Goal: Navigation & Orientation: Find specific page/section

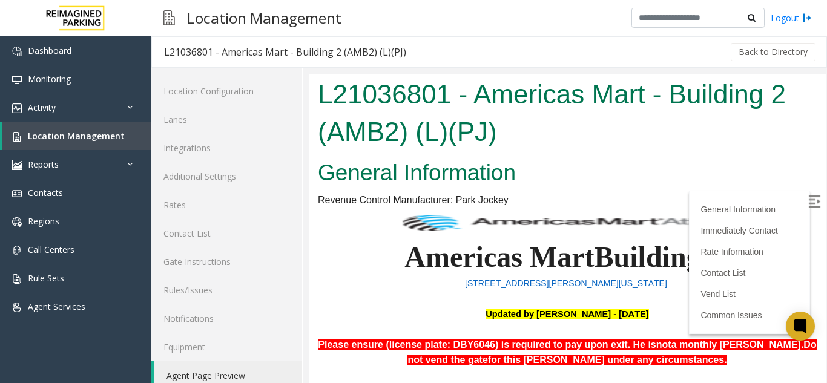
scroll to position [16, 0]
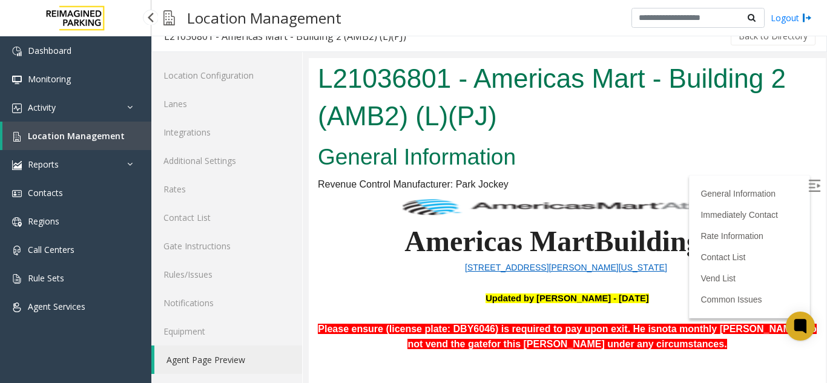
click at [100, 137] on span "Location Management" at bounding box center [76, 135] width 97 height 11
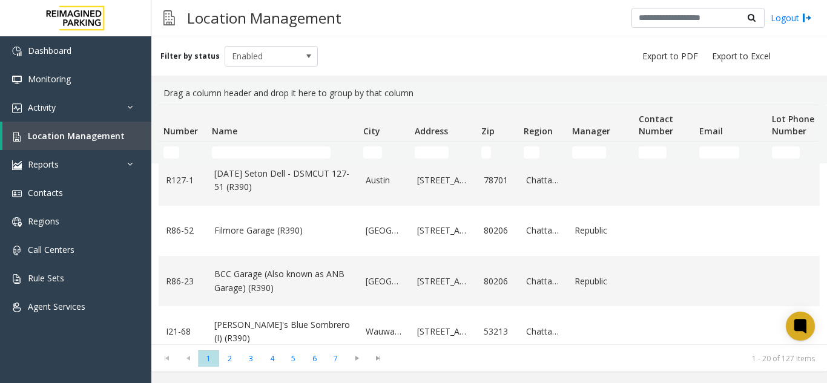
scroll to position [182, 0]
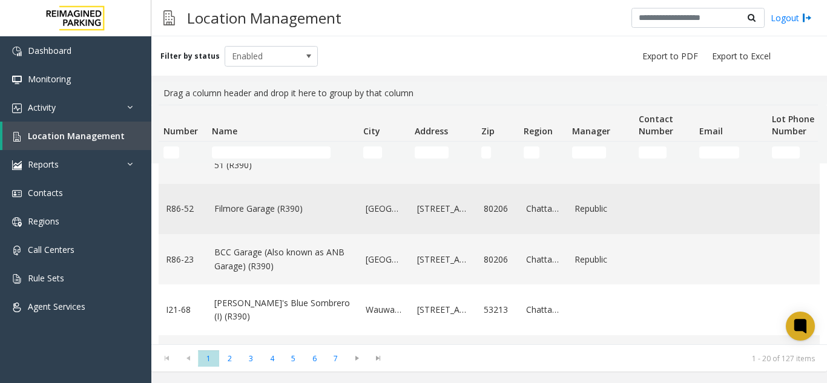
click at [241, 207] on link "Filmore Garage (R390)" at bounding box center [282, 208] width 137 height 13
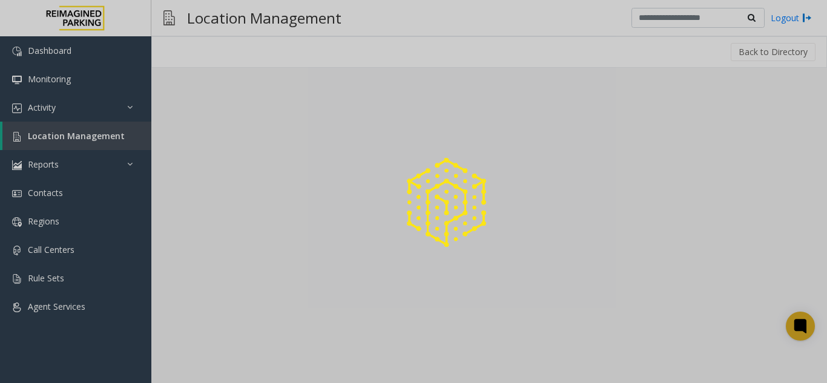
click at [241, 207] on div at bounding box center [413, 191] width 827 height 383
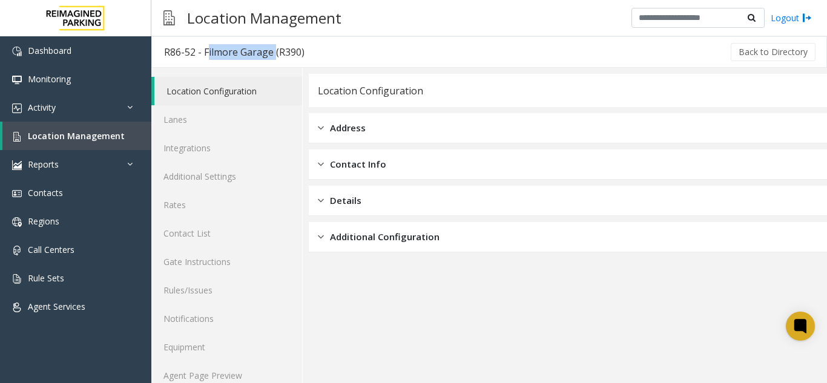
drag, startPoint x: 272, startPoint y: 52, endPoint x: 206, endPoint y: 61, distance: 66.5
click at [206, 61] on h3 "R86-52 - Filmore Garage (R390)" at bounding box center [234, 52] width 165 height 28
copy div "Filmore Garage"
click at [187, 379] on link "Agent Page Preview" at bounding box center [226, 375] width 151 height 28
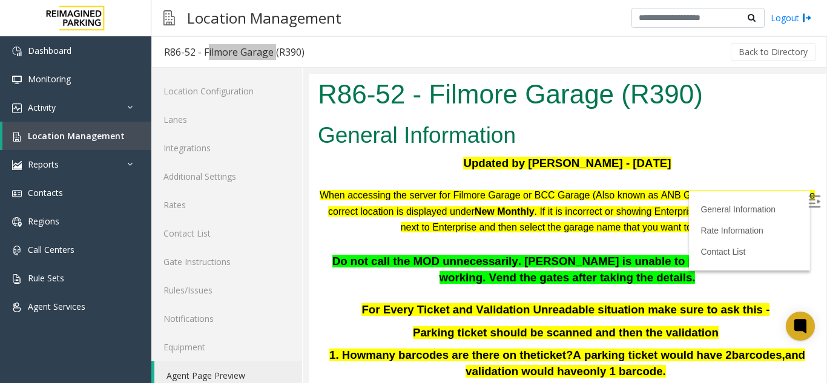
click at [808, 200] on img at bounding box center [814, 201] width 12 height 12
click at [90, 133] on span "Location Management" at bounding box center [76, 135] width 97 height 11
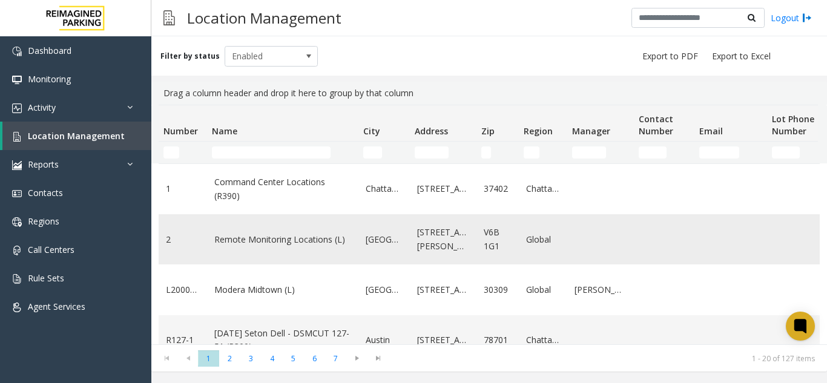
scroll to position [61, 0]
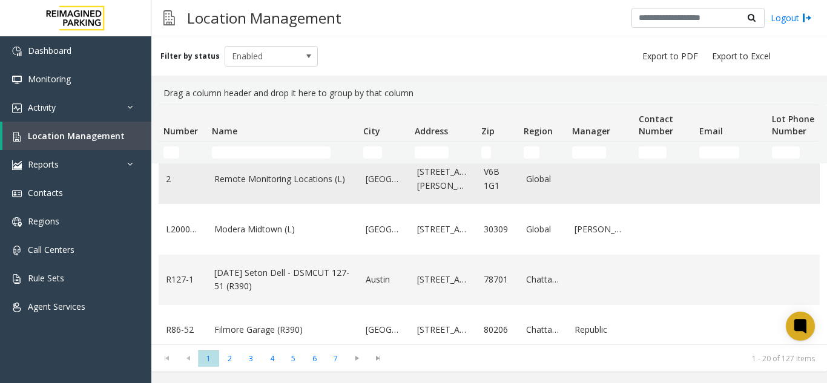
click at [240, 234] on link "Modera Midtown (L)" at bounding box center [282, 229] width 137 height 13
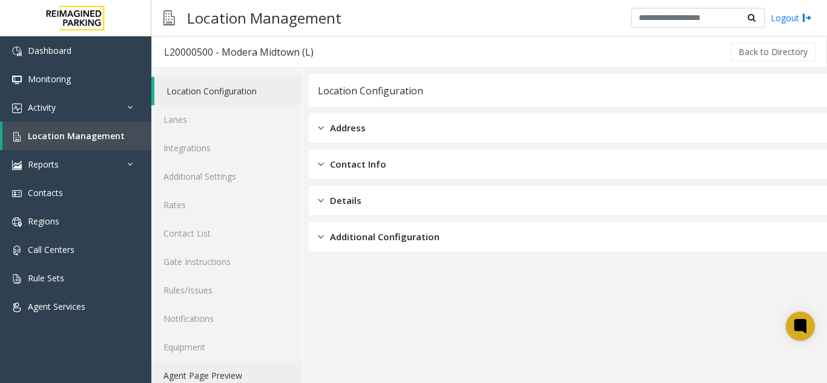
click at [236, 372] on link "Agent Page Preview" at bounding box center [226, 375] width 151 height 28
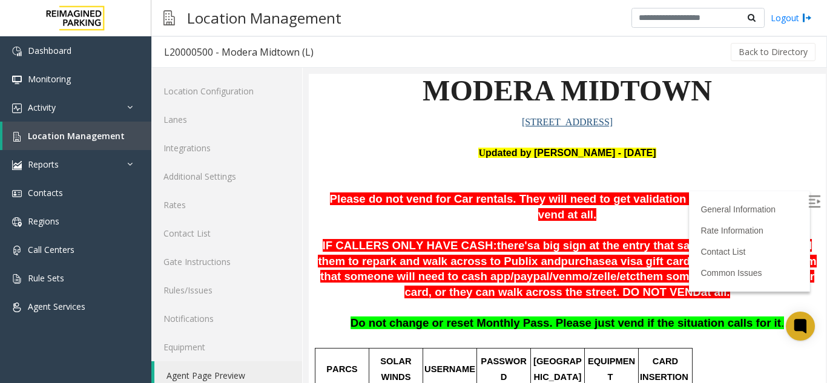
scroll to position [121, 0]
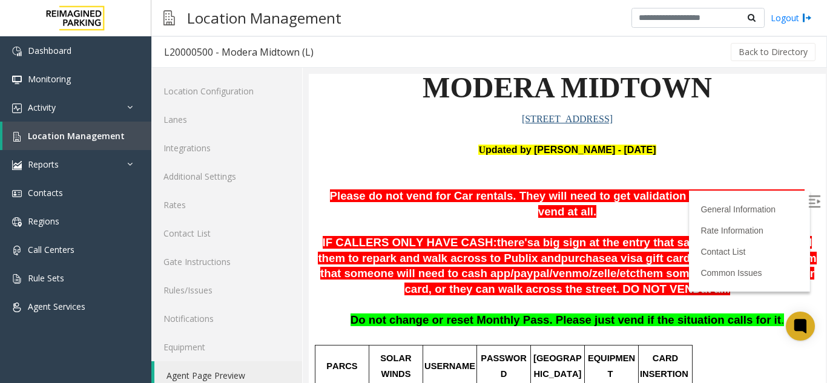
click at [808, 202] on img at bounding box center [814, 201] width 12 height 12
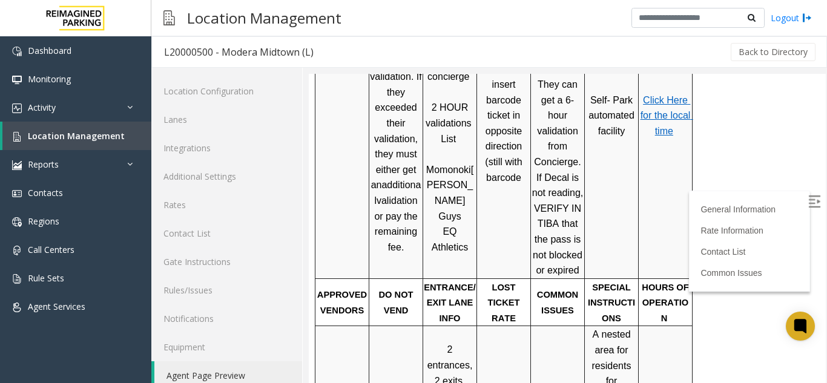
scroll to position [545, 0]
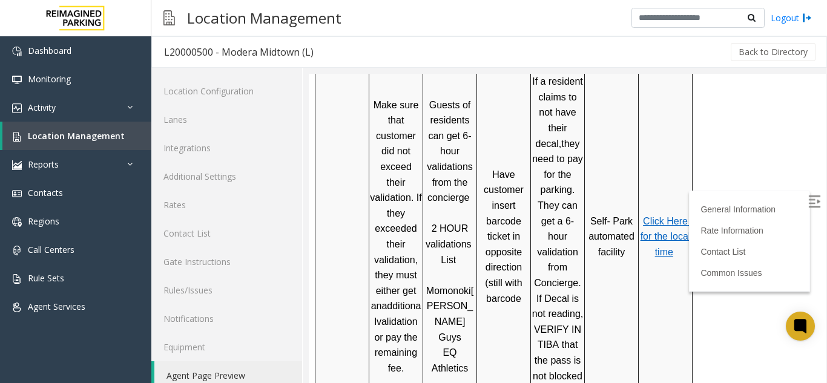
click at [658, 216] on span "Click Here for the local time" at bounding box center [666, 236] width 53 height 41
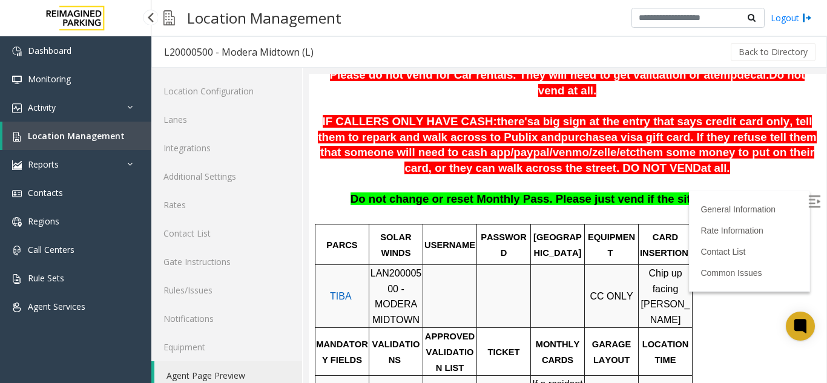
click at [94, 133] on span "Location Management" at bounding box center [76, 135] width 97 height 11
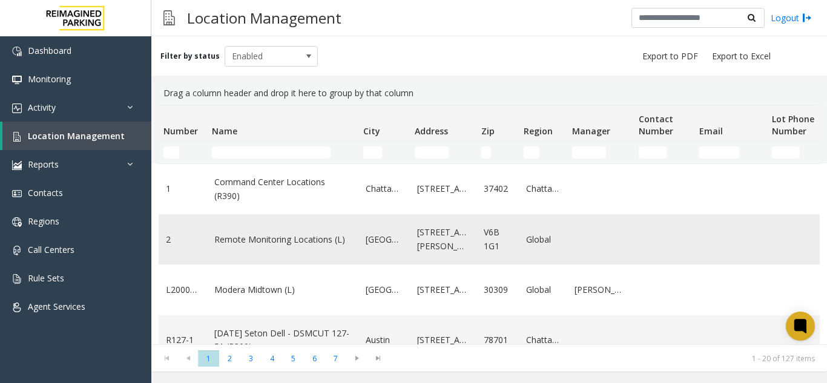
click at [302, 244] on link "Remote Monitoring Locations (L)" at bounding box center [282, 239] width 137 height 13
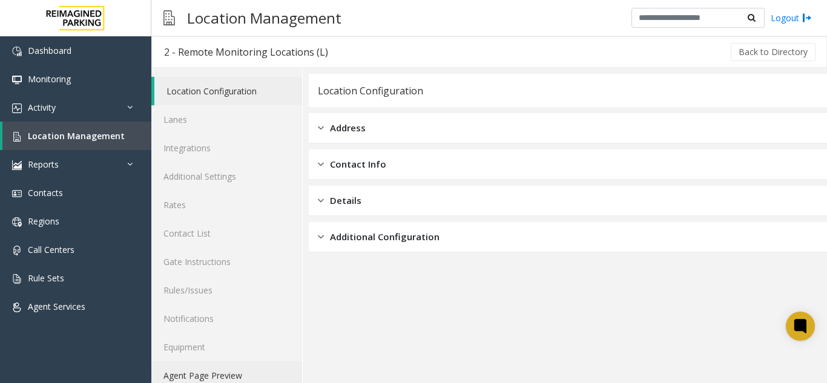
click at [232, 373] on link "Agent Page Preview" at bounding box center [226, 375] width 151 height 28
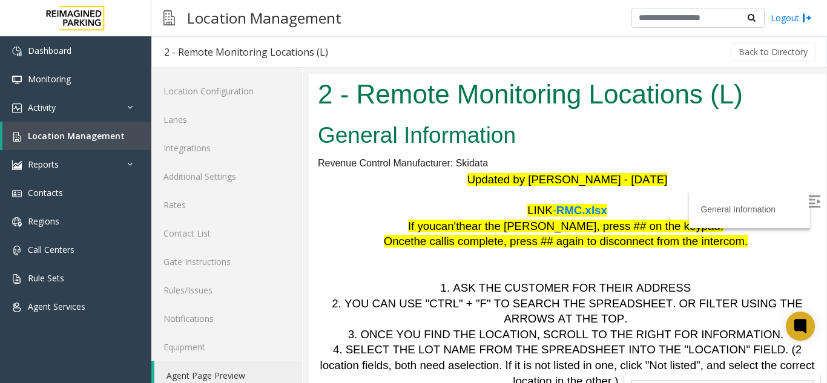
click at [806, 197] on label at bounding box center [815, 203] width 18 height 18
click at [79, 136] on span "Location Management" at bounding box center [76, 135] width 97 height 11
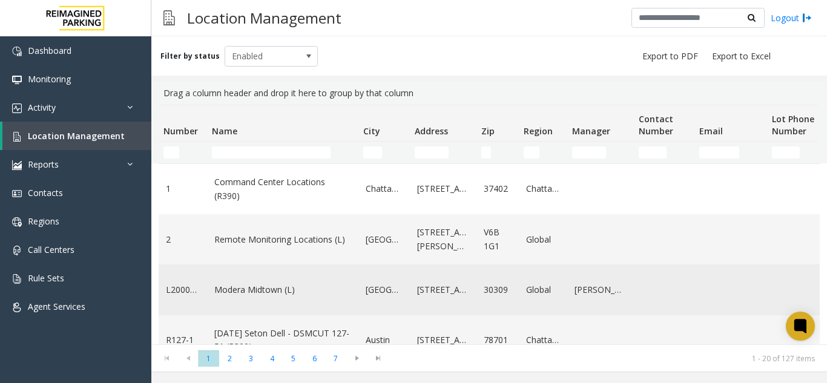
click at [298, 282] on td "Modera Midtown (L)" at bounding box center [282, 289] width 151 height 50
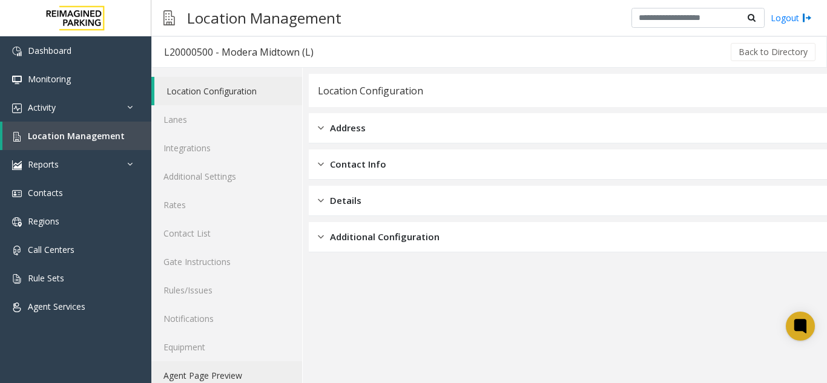
click at [178, 371] on link "Agent Page Preview" at bounding box center [226, 375] width 151 height 28
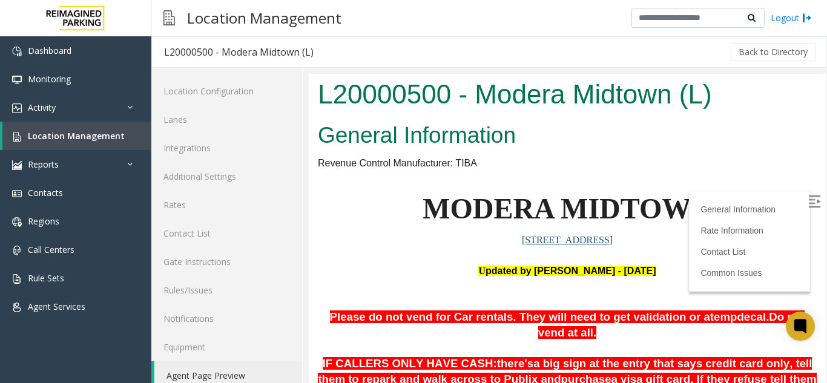
click at [808, 206] on img at bounding box center [814, 201] width 12 height 12
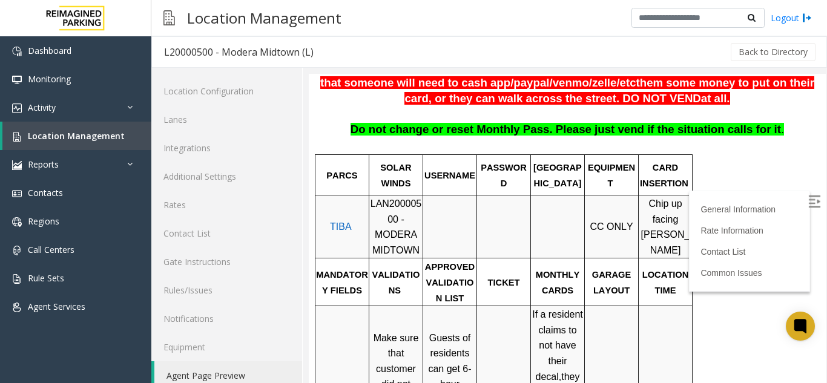
scroll to position [363, 0]
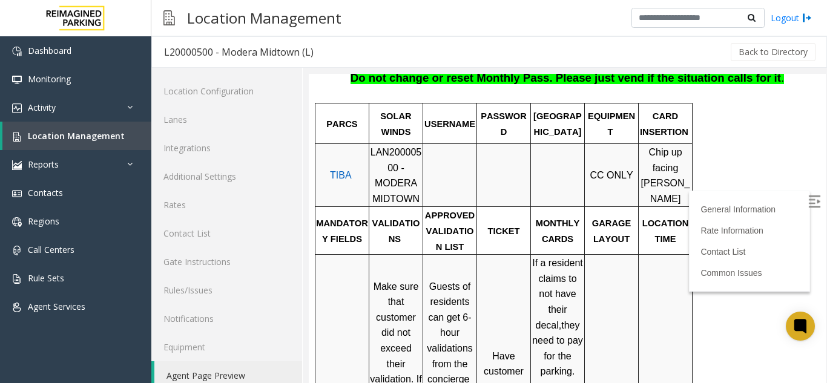
click at [128, 142] on link "Location Management" at bounding box center [76, 136] width 149 height 28
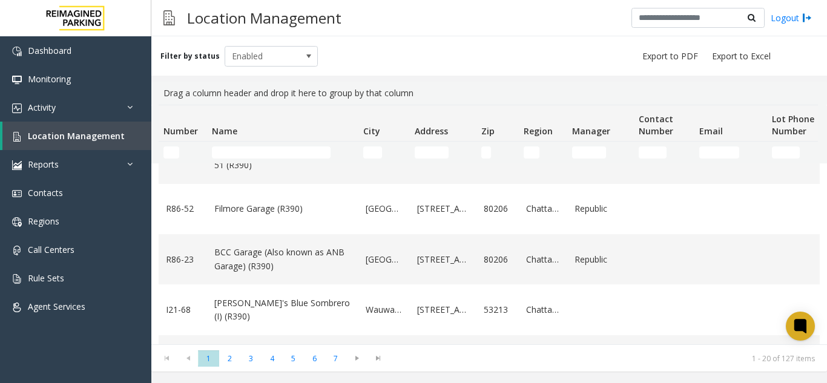
scroll to position [121, 0]
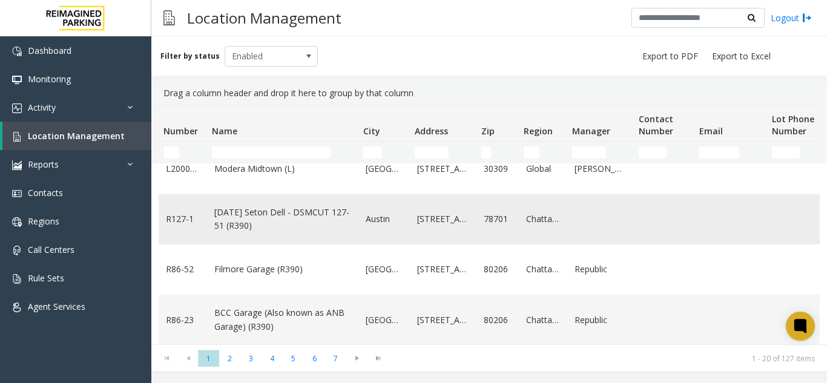
click at [292, 209] on link "[DATE] Seton Dell - DSMCUT 127-51 (R390)" at bounding box center [282, 219] width 137 height 27
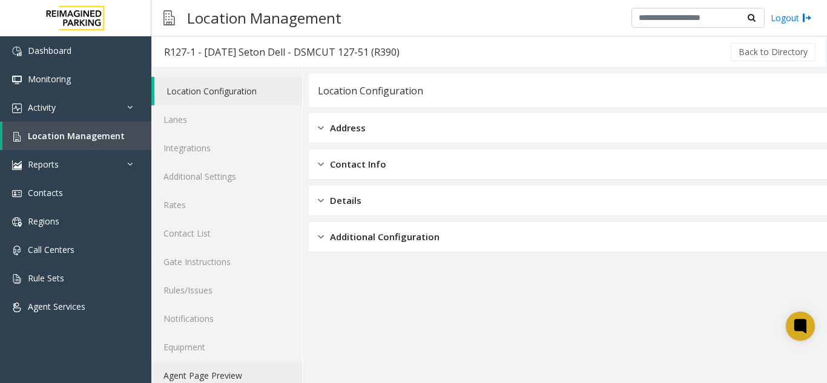
click at [238, 372] on link "Agent Page Preview" at bounding box center [226, 375] width 151 height 28
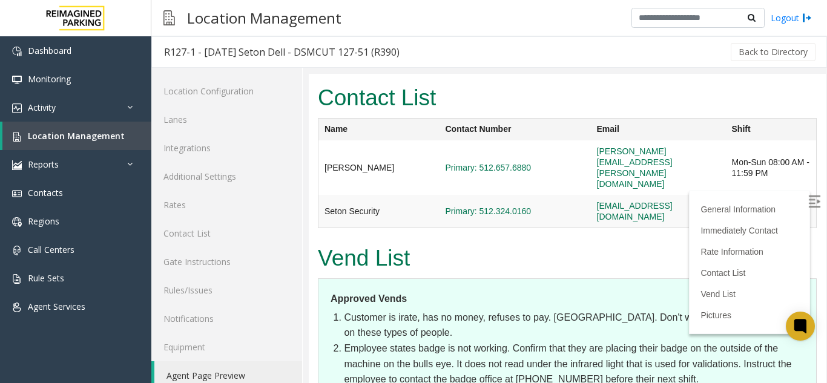
scroll to position [1888, 0]
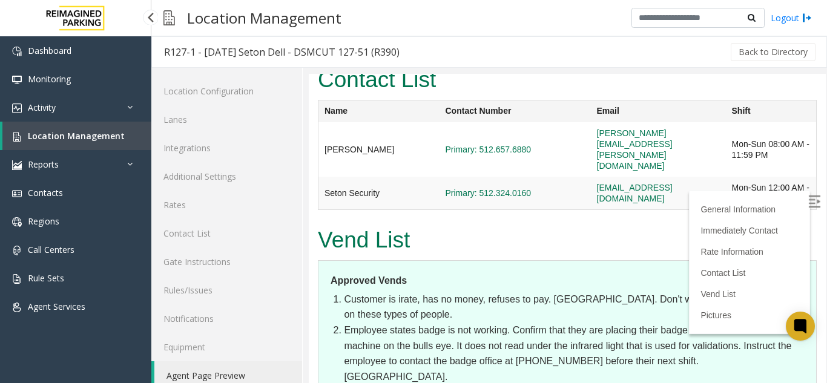
click at [108, 140] on span "Location Management" at bounding box center [76, 135] width 97 height 11
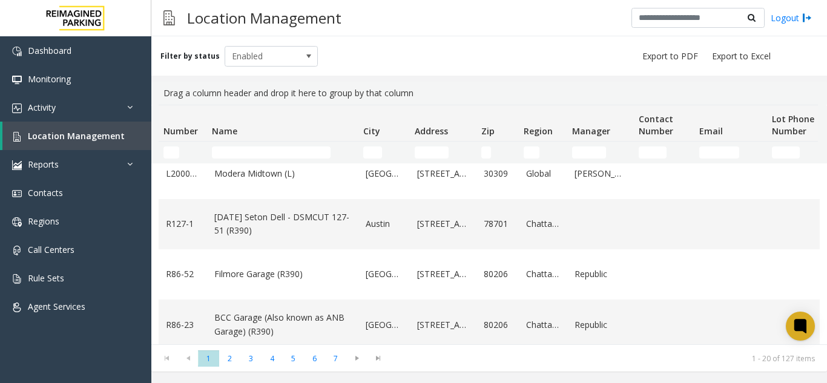
scroll to position [121, 0]
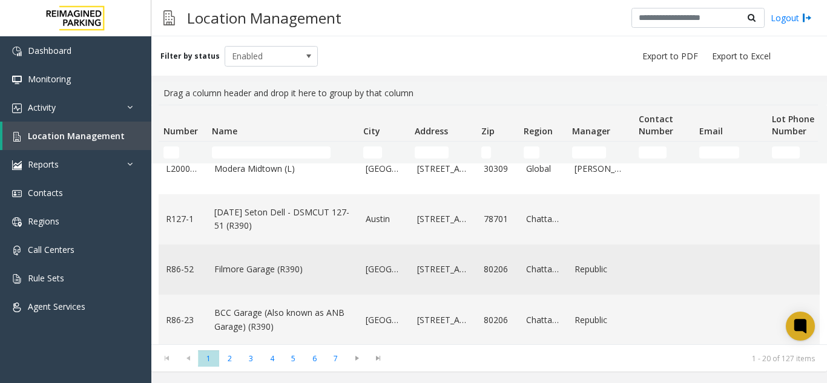
click at [289, 260] on td "Filmore Garage (R390)" at bounding box center [282, 269] width 151 height 50
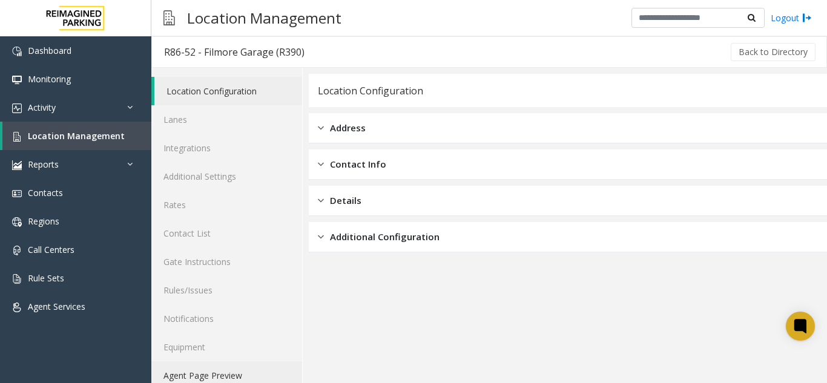
click at [251, 372] on link "Agent Page Preview" at bounding box center [226, 375] width 151 height 28
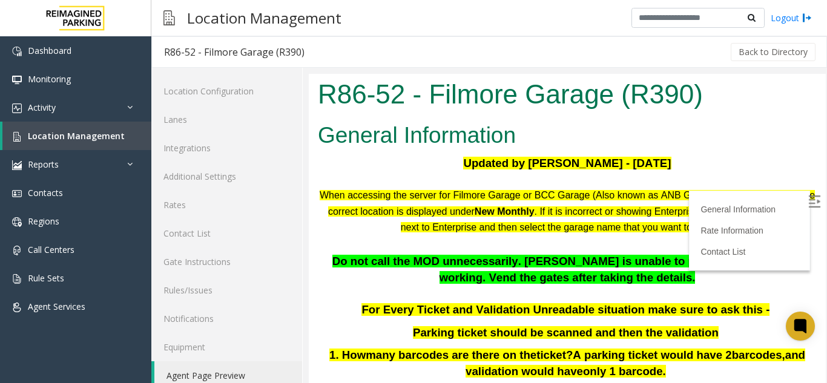
click at [808, 206] on img at bounding box center [814, 201] width 12 height 12
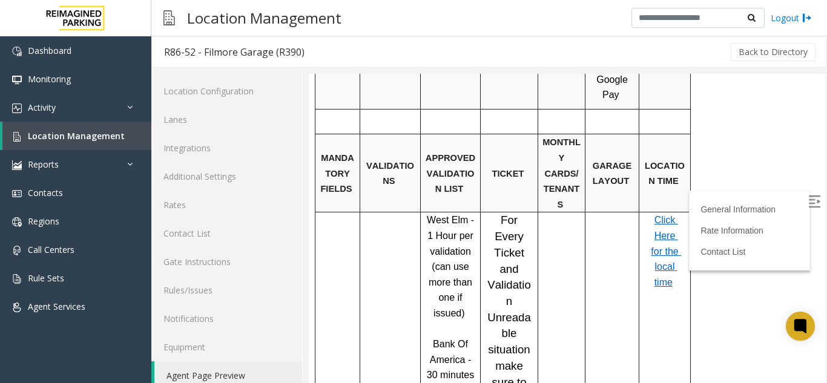
scroll to position [847, 0]
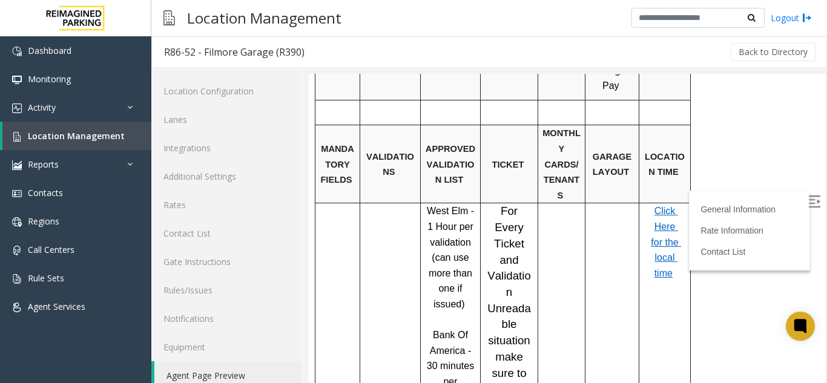
click at [658, 206] on span "Click Here for the local time" at bounding box center [666, 242] width 30 height 72
click at [111, 137] on span "Location Management" at bounding box center [76, 135] width 97 height 11
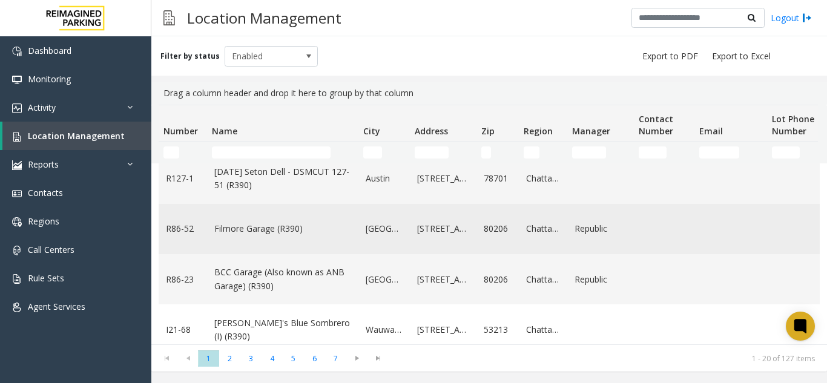
scroll to position [182, 0]
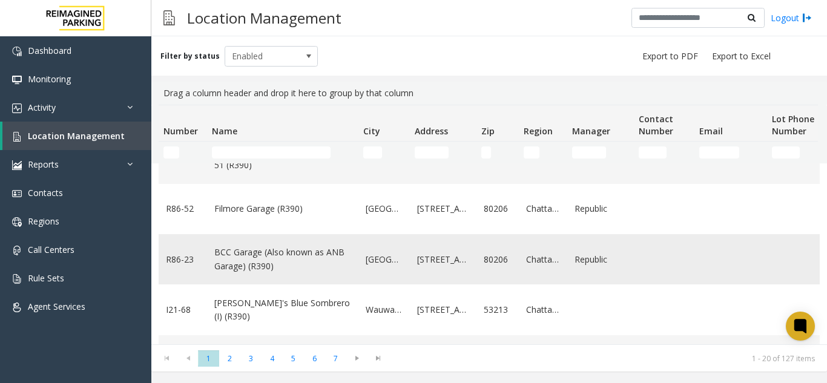
click at [294, 262] on link "BCC Garage (Also known as ANB Garage) (R390)" at bounding box center [282, 259] width 137 height 27
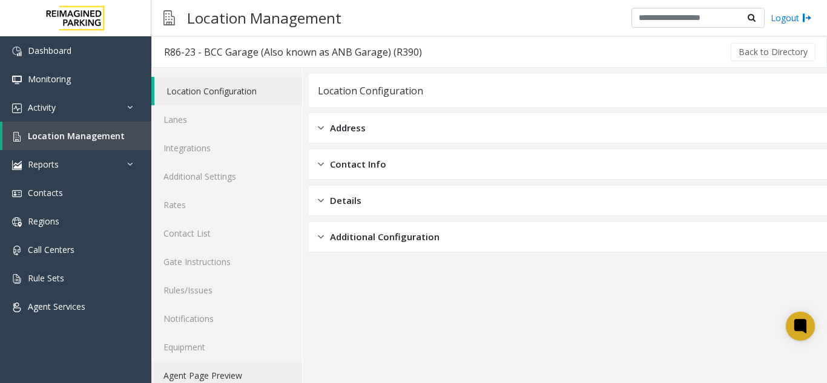
click at [246, 373] on link "Agent Page Preview" at bounding box center [226, 375] width 151 height 28
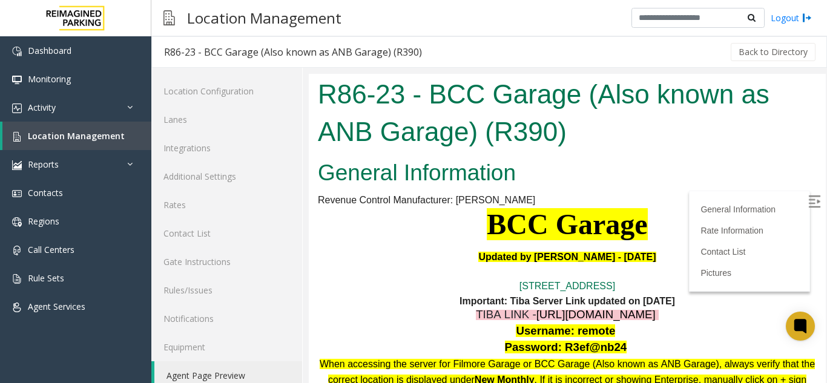
click at [808, 202] on img at bounding box center [814, 201] width 12 height 12
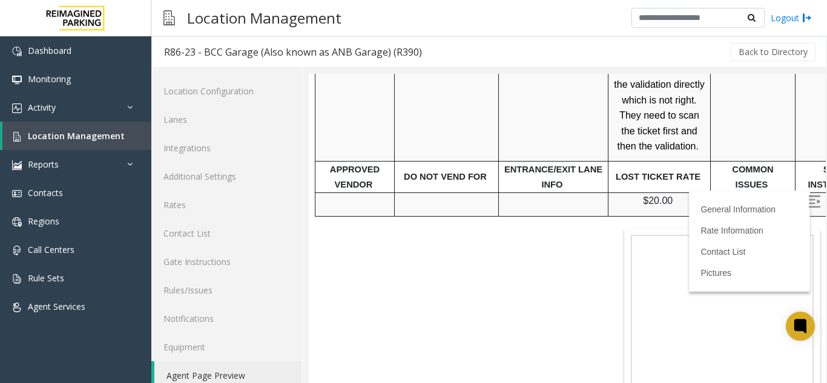
scroll to position [1452, 0]
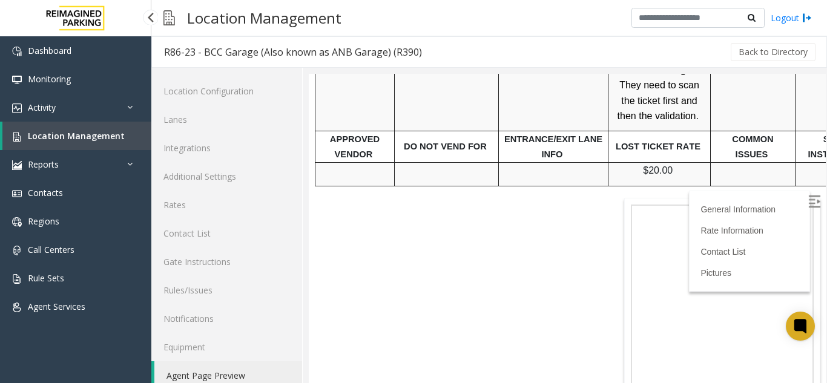
click at [54, 136] on span "Location Management" at bounding box center [76, 135] width 97 height 11
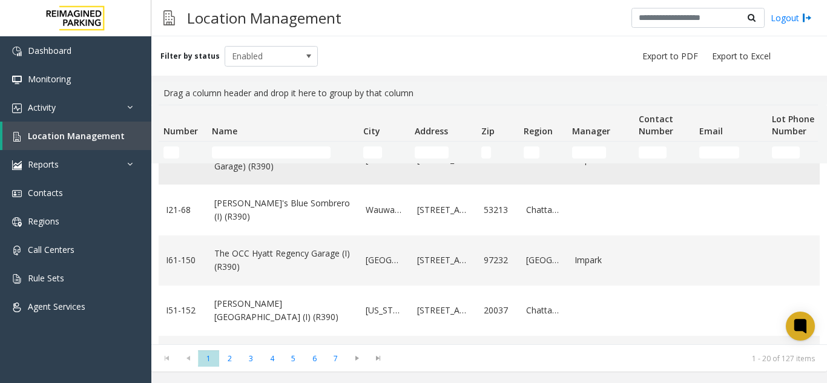
scroll to position [303, 0]
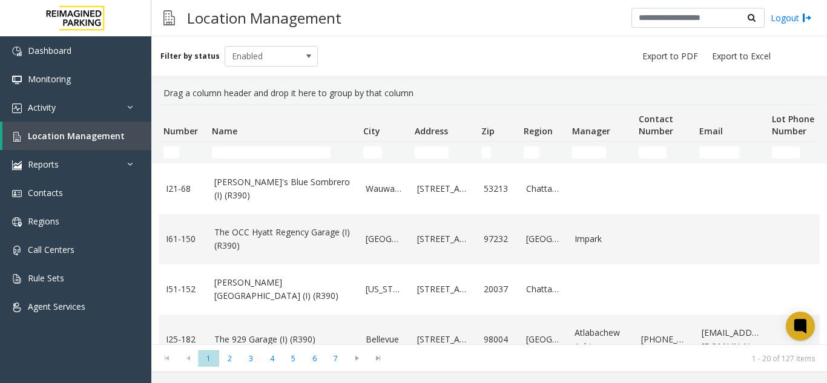
click at [306, 197] on td "[PERSON_NAME]'s Blue Sombrero (I) (R390)" at bounding box center [282, 188] width 151 height 50
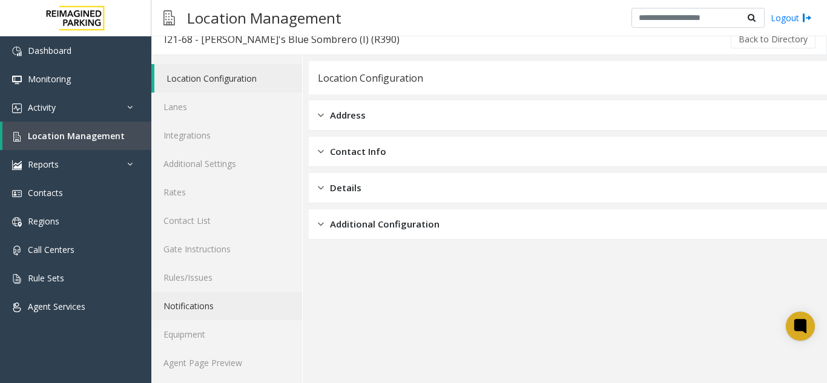
scroll to position [16, 0]
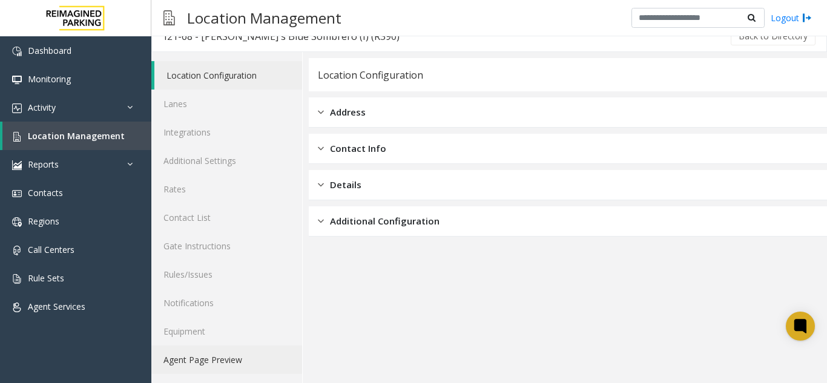
click at [248, 351] on link "Agent Page Preview" at bounding box center [226, 360] width 151 height 28
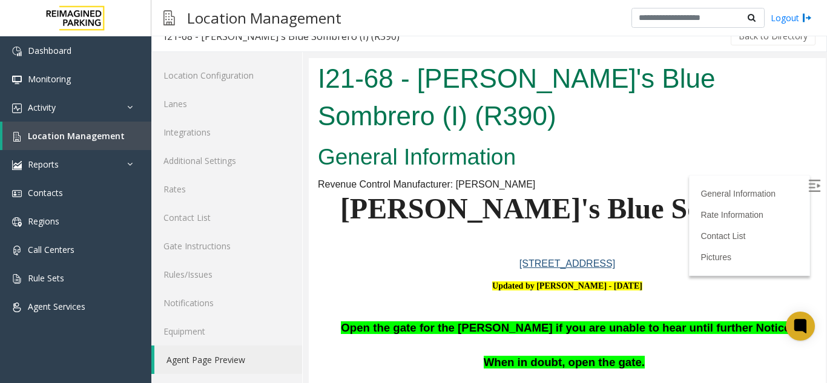
click at [806, 195] on label at bounding box center [815, 188] width 18 height 18
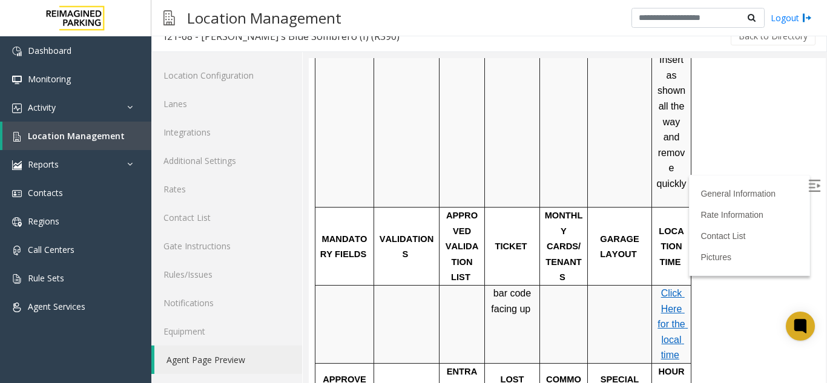
scroll to position [484, 0]
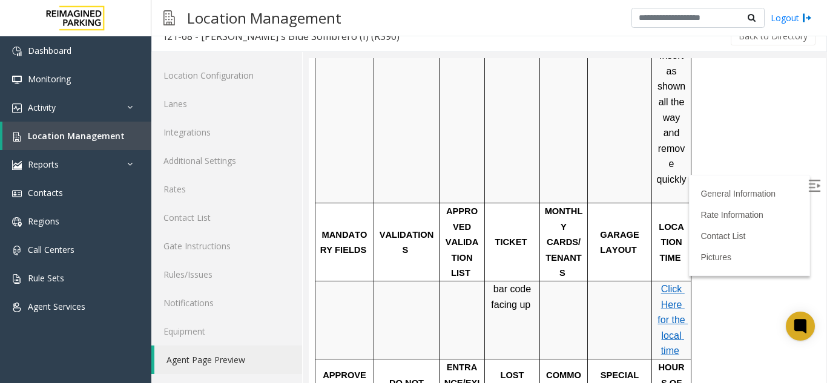
click at [678, 281] on p "Click Here for the local time" at bounding box center [671, 319] width 30 height 77
click at [674, 284] on span "Click Here for the local time" at bounding box center [672, 320] width 30 height 72
click at [40, 137] on span "Location Management" at bounding box center [76, 135] width 97 height 11
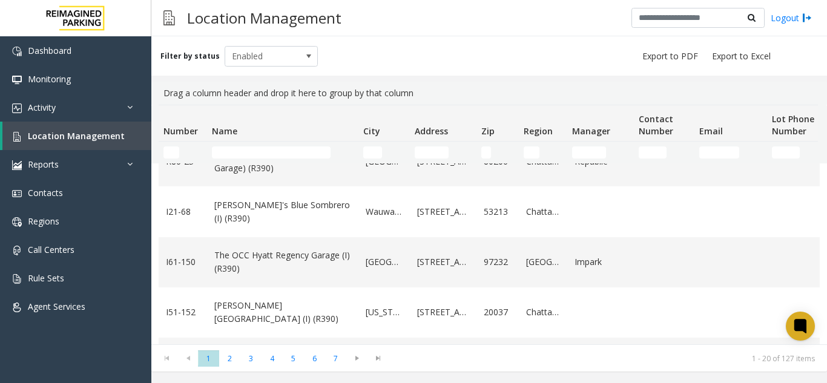
scroll to position [303, 0]
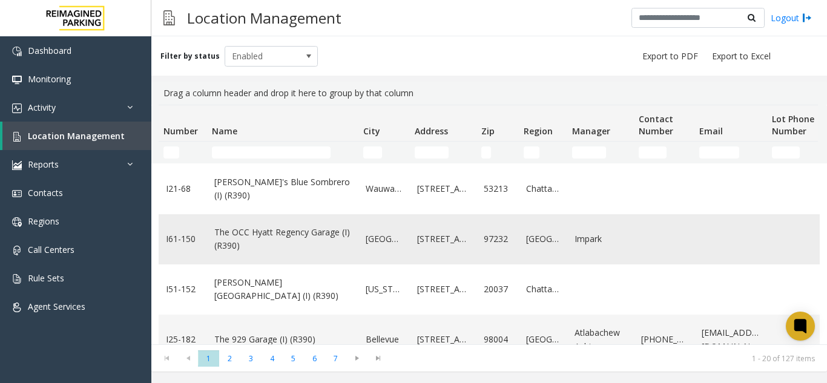
click at [300, 240] on link "The OCC Hyatt Regency Garage (I) (R390)" at bounding box center [282, 239] width 137 height 27
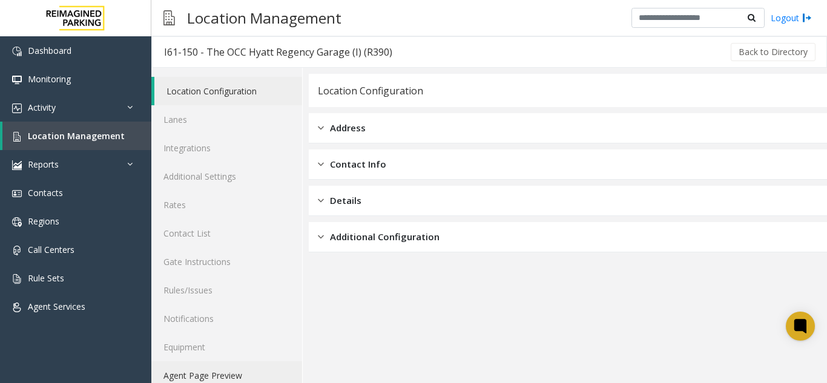
click at [249, 374] on link "Agent Page Preview" at bounding box center [226, 375] width 151 height 28
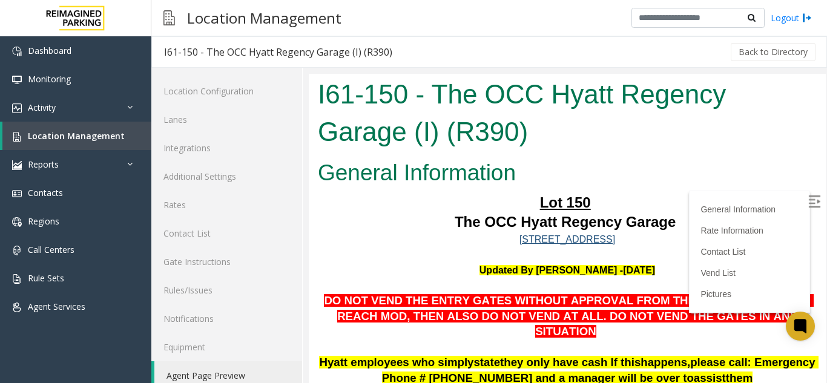
click at [808, 203] on img at bounding box center [814, 201] width 12 height 12
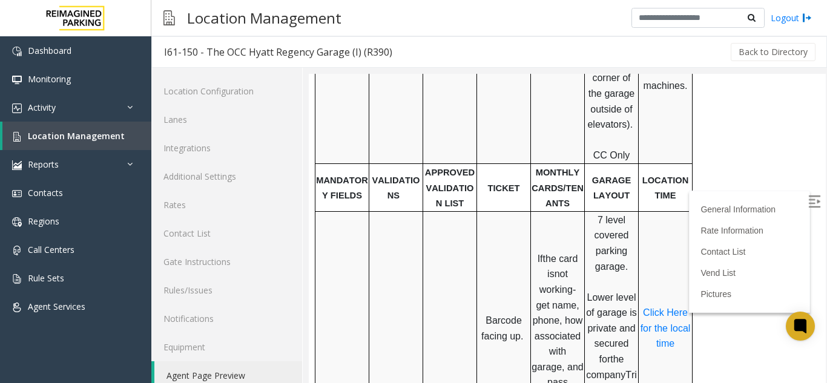
scroll to position [605, 0]
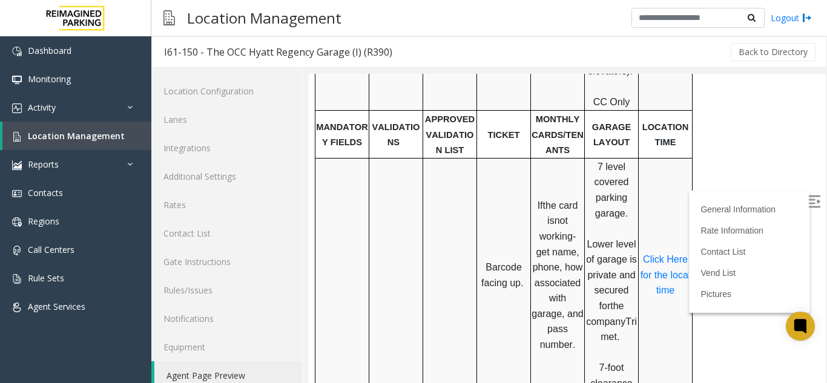
click at [662, 252] on p "Click Here for the local time" at bounding box center [665, 275] width 52 height 47
click at [662, 254] on span "Click Here for the local time" at bounding box center [666, 274] width 53 height 41
click at [30, 136] on span "Location Management" at bounding box center [76, 135] width 97 height 11
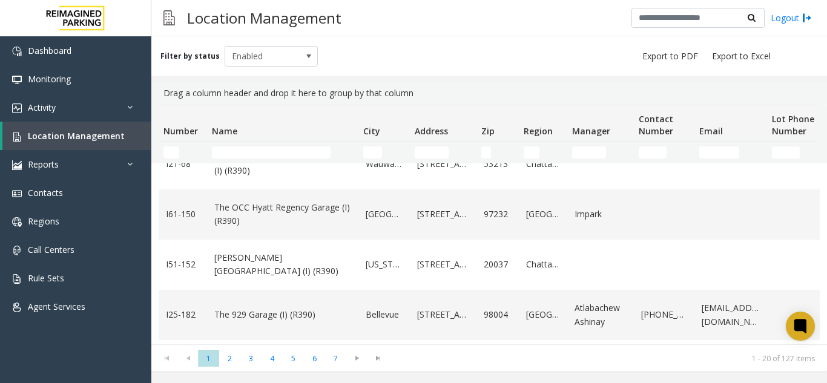
scroll to position [363, 0]
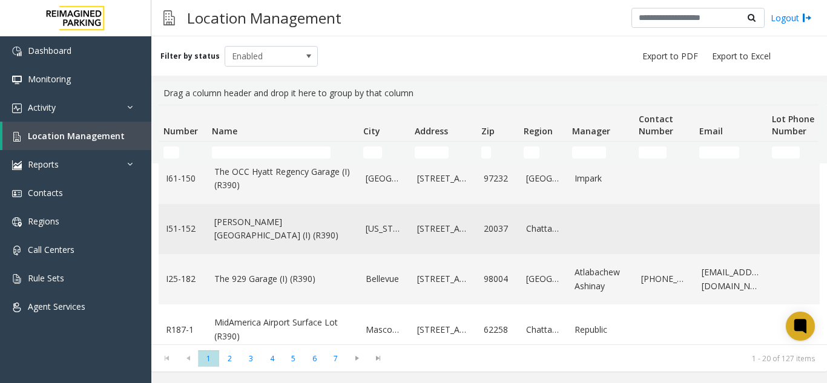
click at [307, 229] on link "[PERSON_NAME][GEOGRAPHIC_DATA] (I) (R390)" at bounding box center [282, 228] width 137 height 27
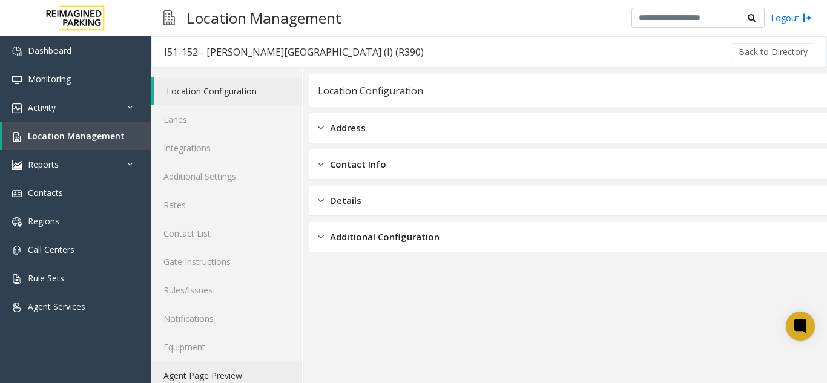
click at [217, 378] on link "Agent Page Preview" at bounding box center [226, 375] width 151 height 28
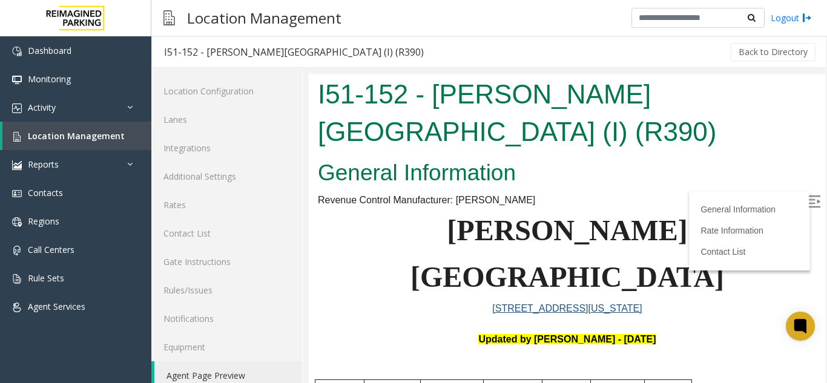
click at [808, 197] on img at bounding box center [814, 201] width 12 height 12
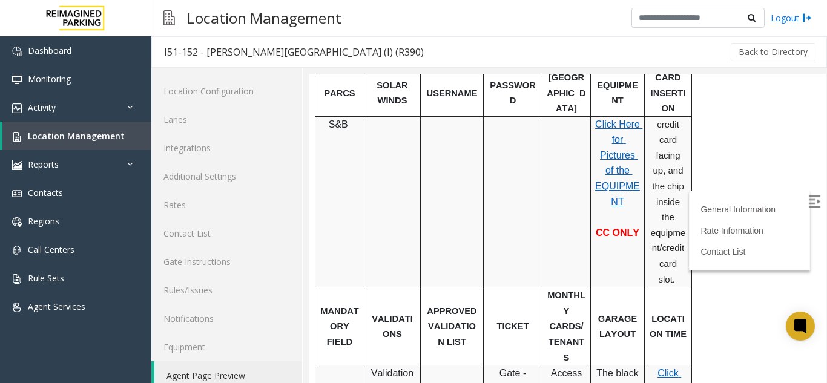
scroll to position [363, 0]
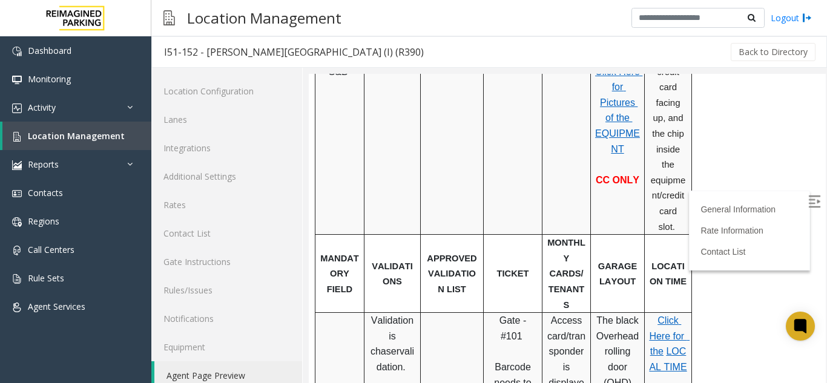
click at [668, 346] on span "LOCAL TIME" at bounding box center [668, 359] width 38 height 26
click at [94, 132] on span "Location Management" at bounding box center [76, 135] width 97 height 11
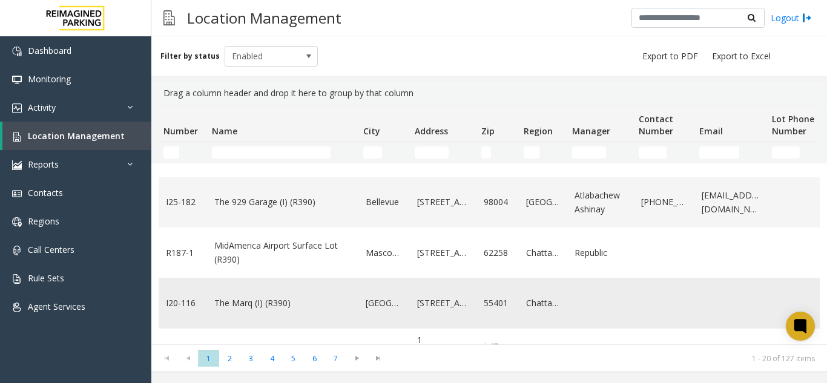
scroll to position [424, 0]
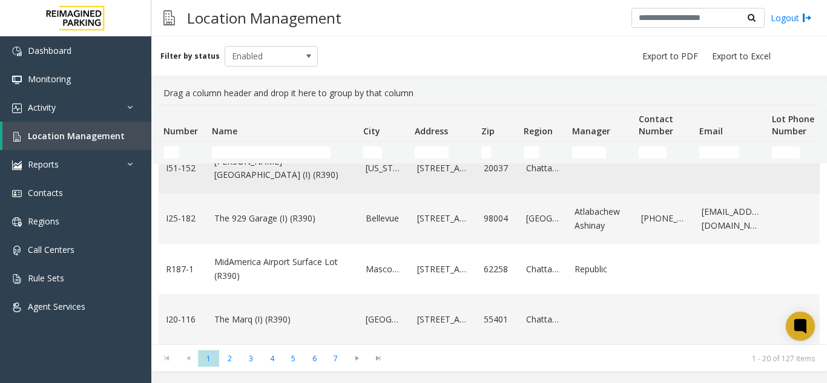
click at [304, 182] on td "[PERSON_NAME][GEOGRAPHIC_DATA] (I) (R390)" at bounding box center [282, 168] width 151 height 50
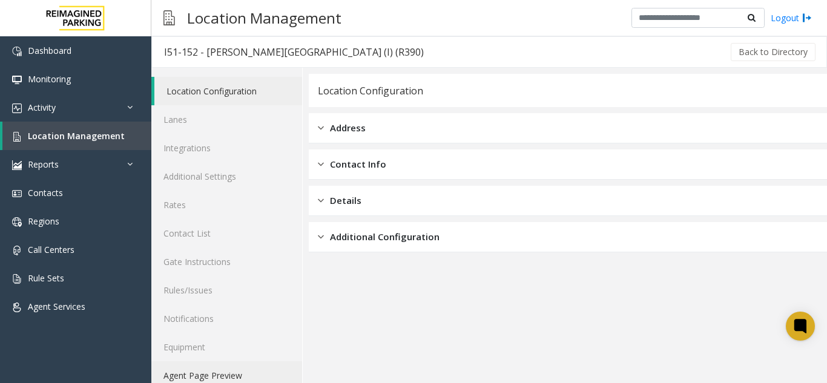
click at [234, 369] on link "Agent Page Preview" at bounding box center [226, 375] width 151 height 28
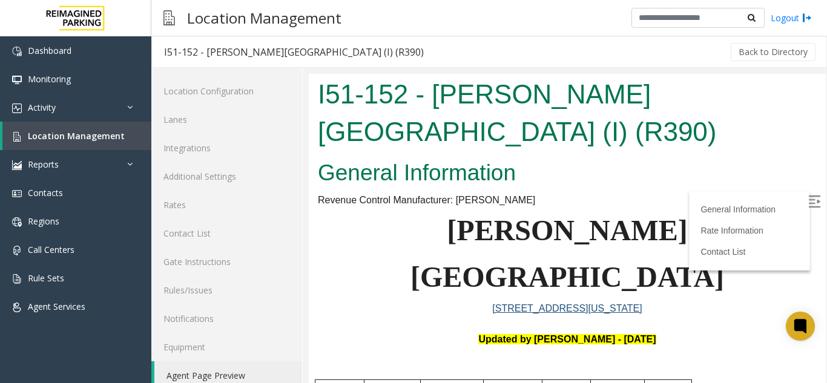
click at [806, 209] on label at bounding box center [815, 203] width 18 height 18
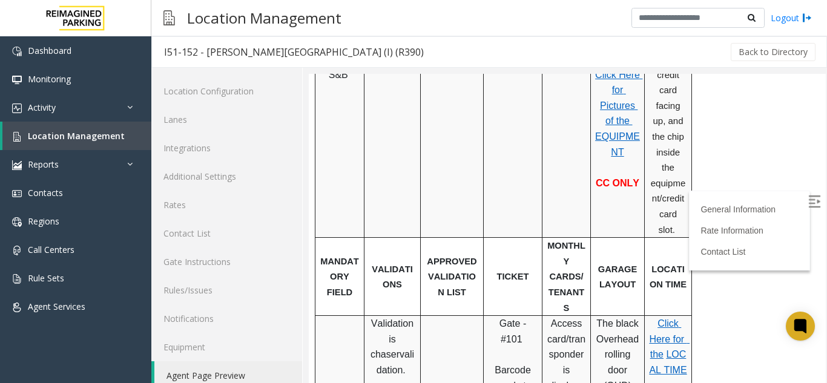
scroll to position [363, 0]
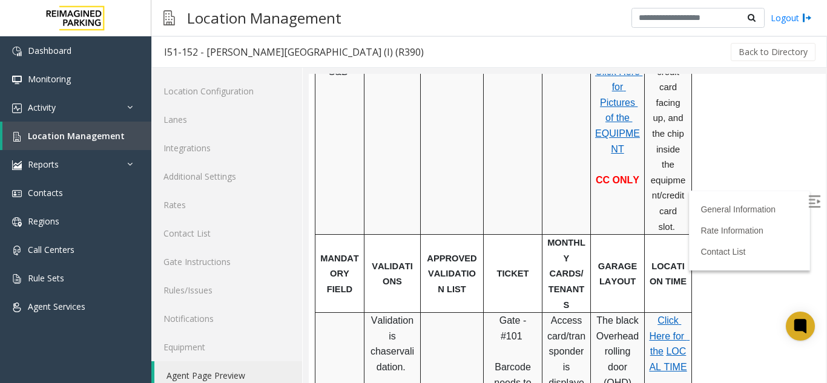
click at [670, 346] on span "LOCAL TIME" at bounding box center [668, 359] width 38 height 26
click at [53, 139] on span "Location Management" at bounding box center [76, 135] width 97 height 11
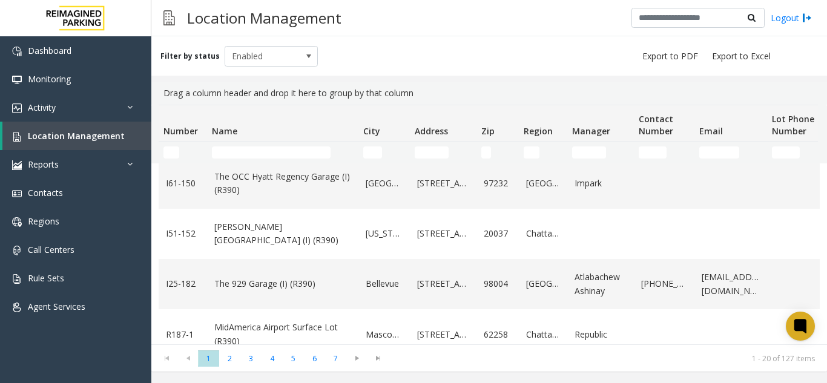
scroll to position [363, 0]
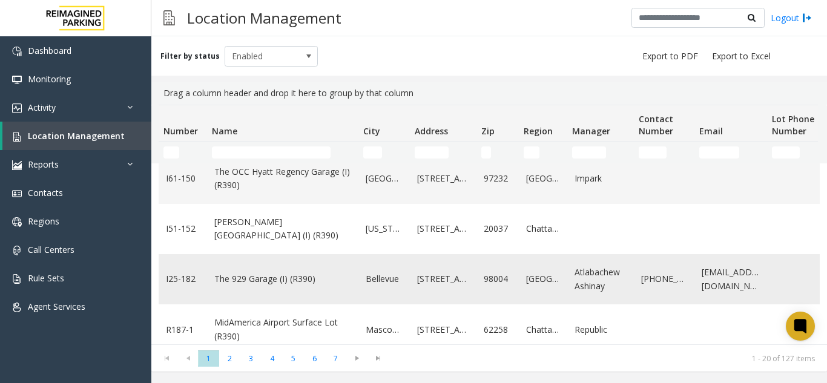
click at [309, 279] on link "The 929 Garage (I) (R390)" at bounding box center [282, 278] width 137 height 13
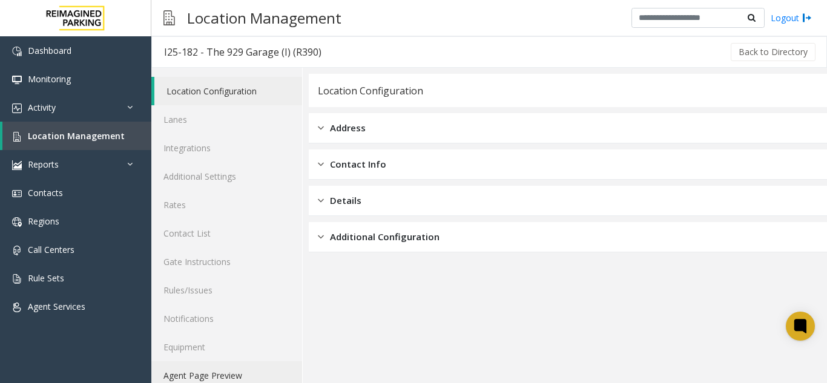
click at [258, 374] on link "Agent Page Preview" at bounding box center [226, 375] width 151 height 28
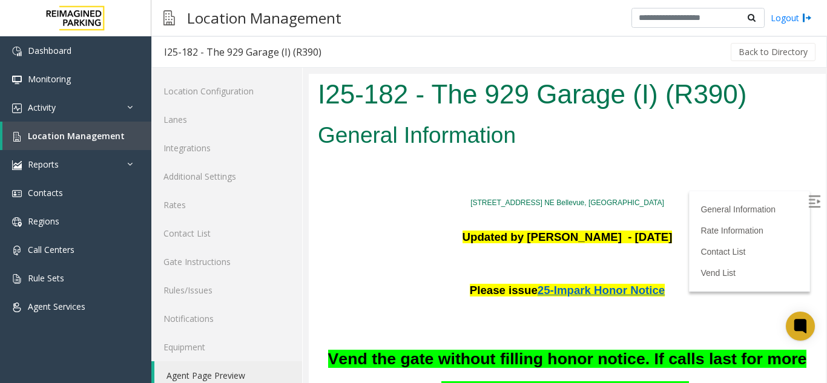
click at [808, 204] on img at bounding box center [814, 201] width 12 height 12
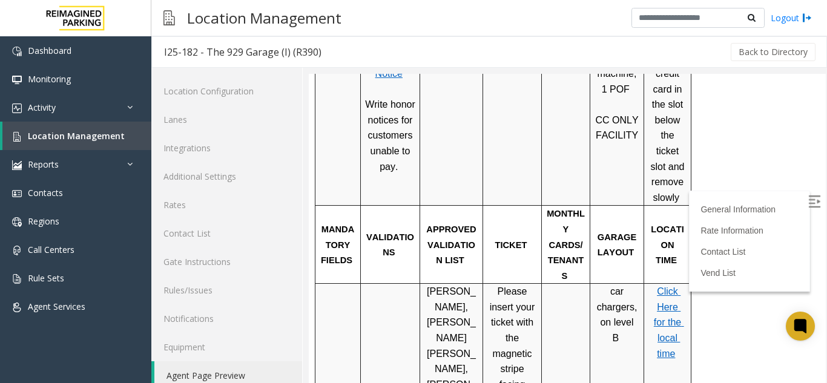
scroll to position [726, 0]
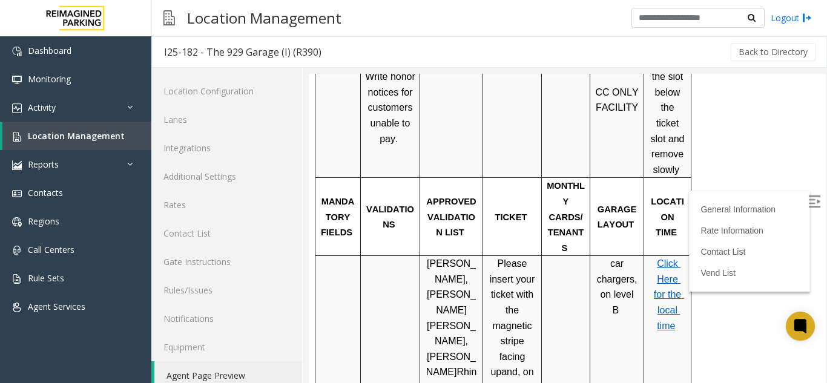
click at [663, 258] on span "Click Here for the local time" at bounding box center [669, 294] width 30 height 72
click at [50, 135] on span "Location Management" at bounding box center [76, 135] width 97 height 11
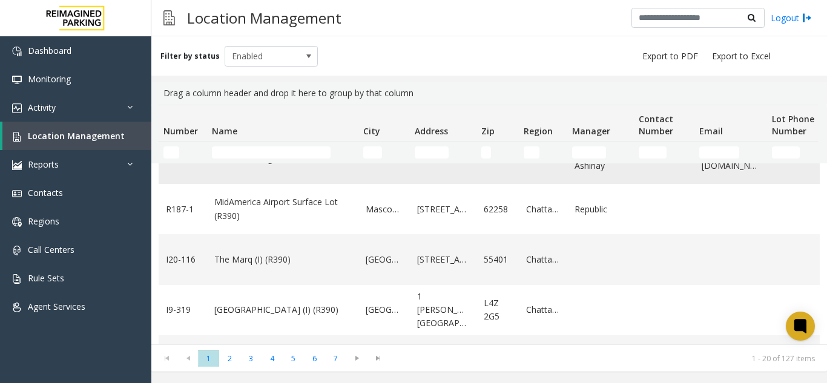
scroll to position [484, 0]
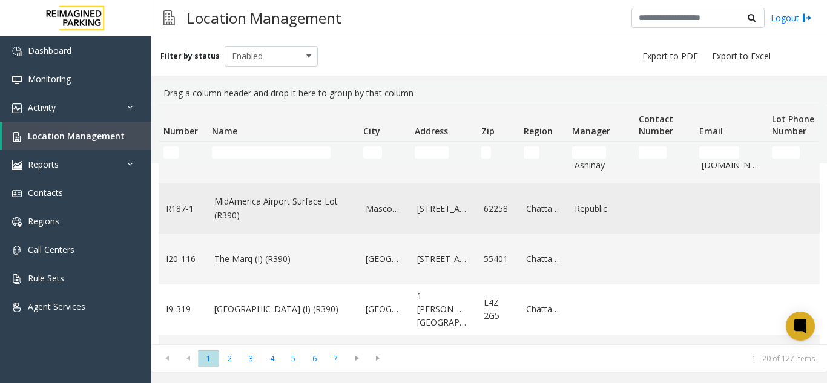
click at [261, 208] on link "MidAmerica Airport Surface Lot (R390)" at bounding box center [282, 208] width 137 height 27
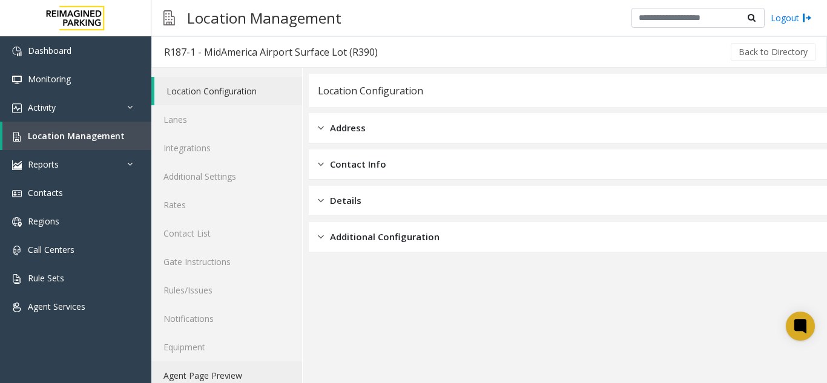
click at [207, 373] on link "Agent Page Preview" at bounding box center [226, 375] width 151 height 28
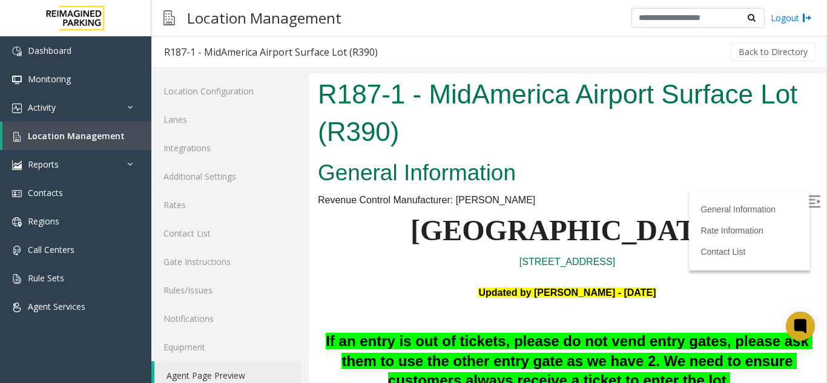
click at [808, 198] on img at bounding box center [814, 201] width 12 height 12
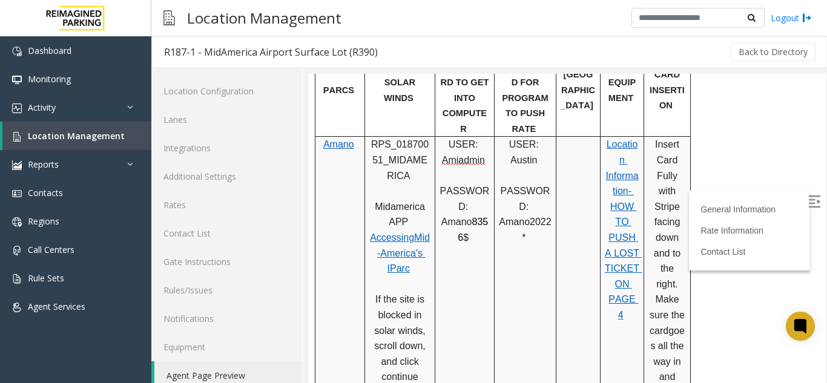
scroll to position [605, 0]
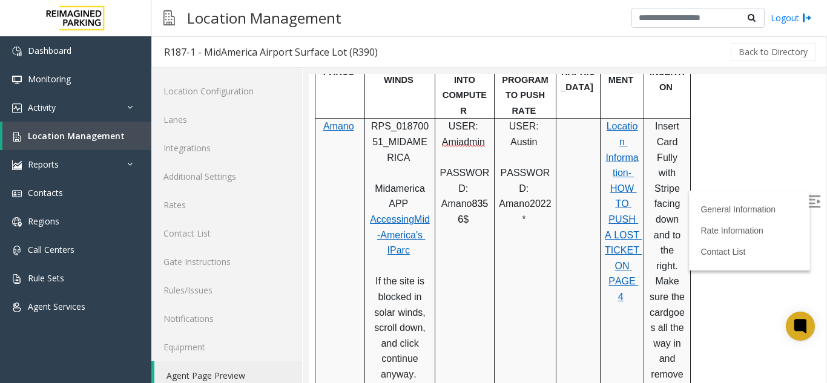
click at [613, 164] on span "Location Information- HOW TO PUSH A LOST TICKET ON PAGE 4" at bounding box center [623, 211] width 37 height 181
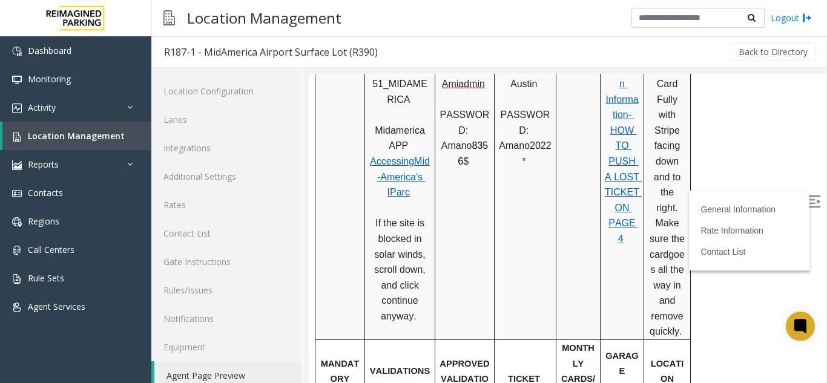
scroll to position [787, 0]
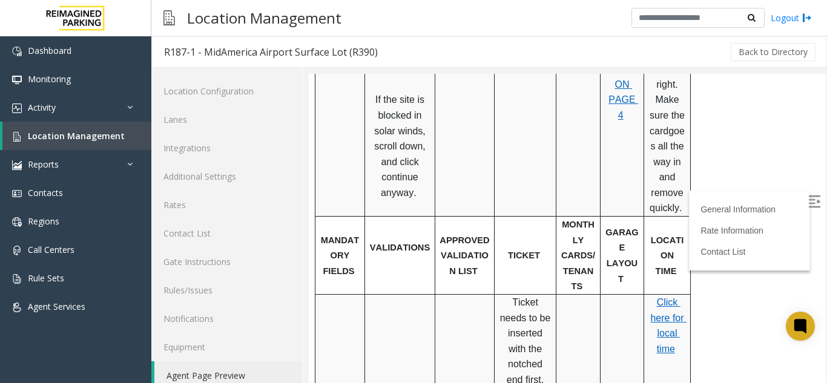
click at [667, 297] on span "Click here for local time" at bounding box center [668, 325] width 36 height 57
click at [103, 136] on span "Location Management" at bounding box center [76, 135] width 97 height 11
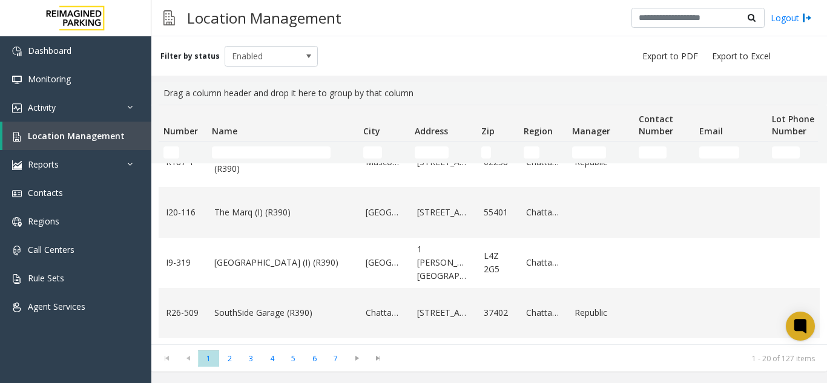
scroll to position [545, 0]
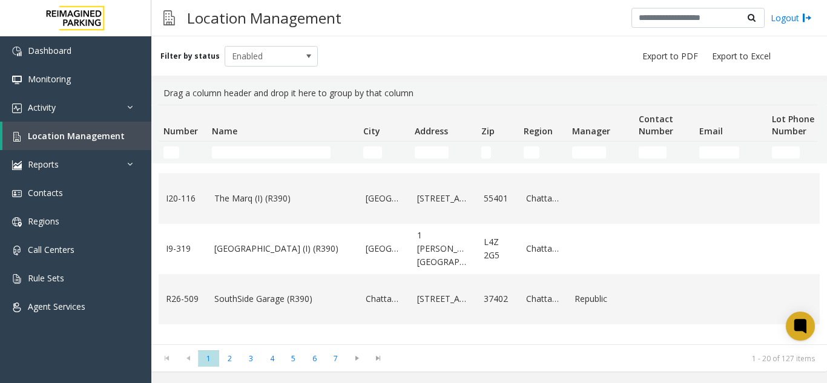
click at [283, 242] on link "[GEOGRAPHIC_DATA] (I) (R390)" at bounding box center [282, 248] width 137 height 13
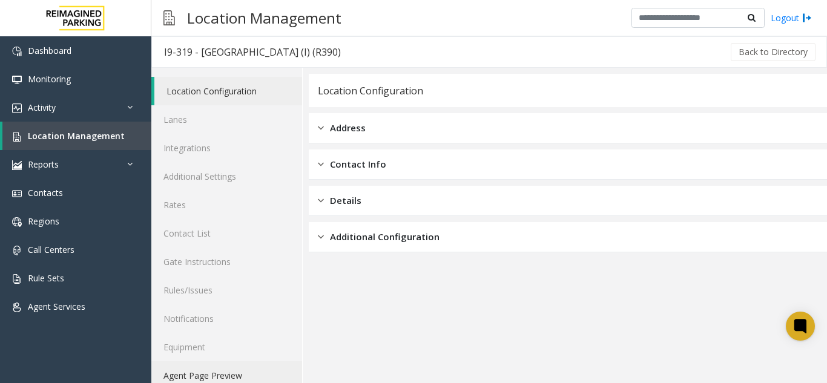
click at [224, 378] on link "Agent Page Preview" at bounding box center [226, 375] width 151 height 28
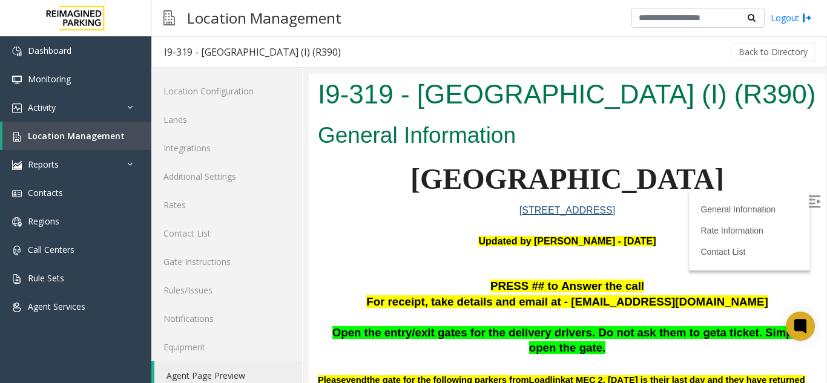
click at [808, 200] on img at bounding box center [814, 201] width 12 height 12
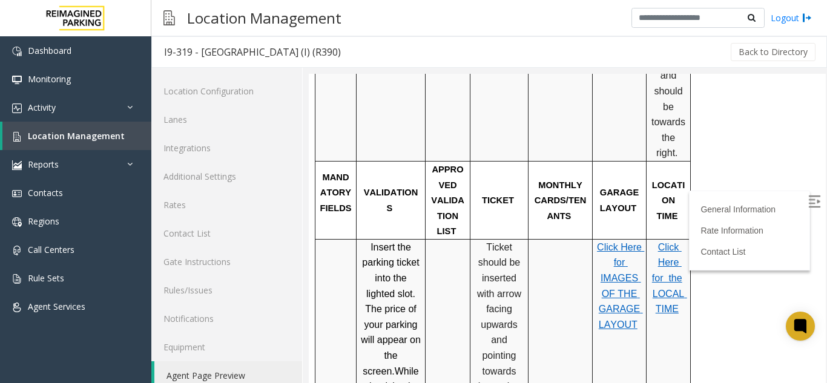
scroll to position [1005, 0]
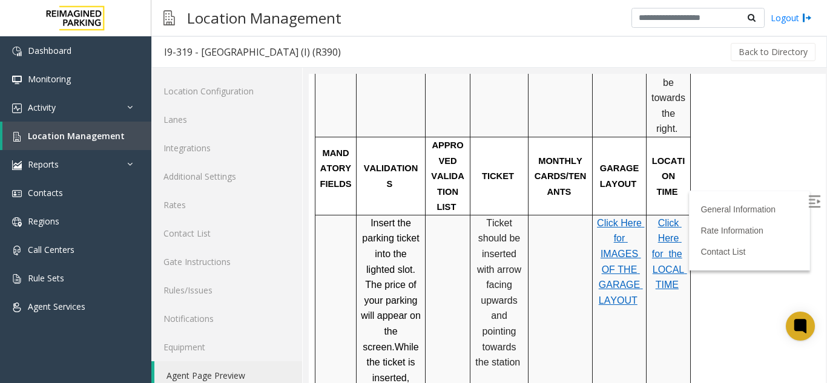
click at [676, 229] on span "Click Here for the" at bounding box center [667, 238] width 30 height 41
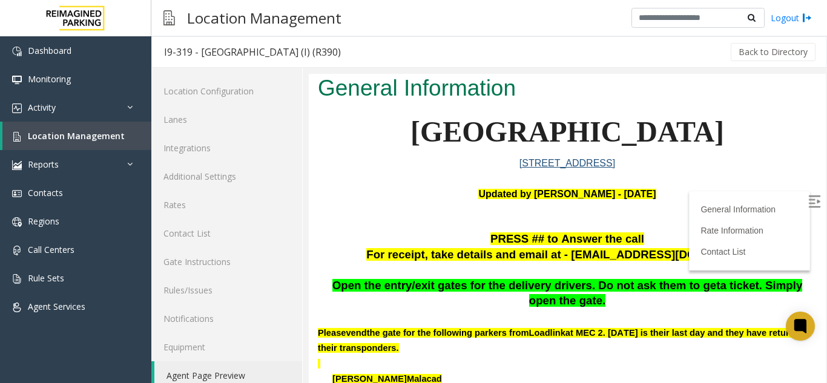
scroll to position [0, 0]
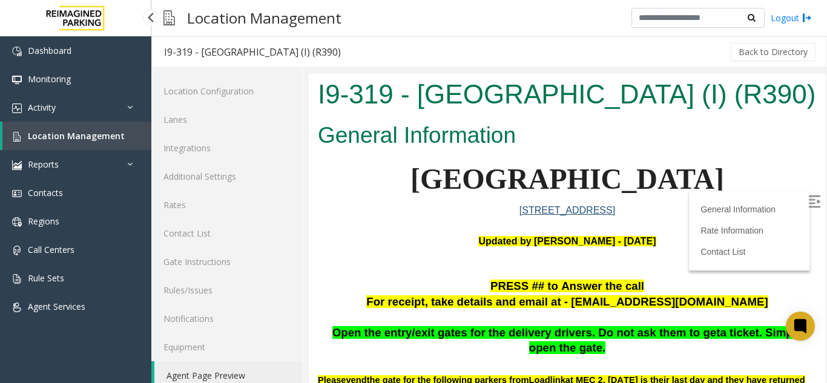
click at [116, 140] on span "Location Management" at bounding box center [76, 135] width 97 height 11
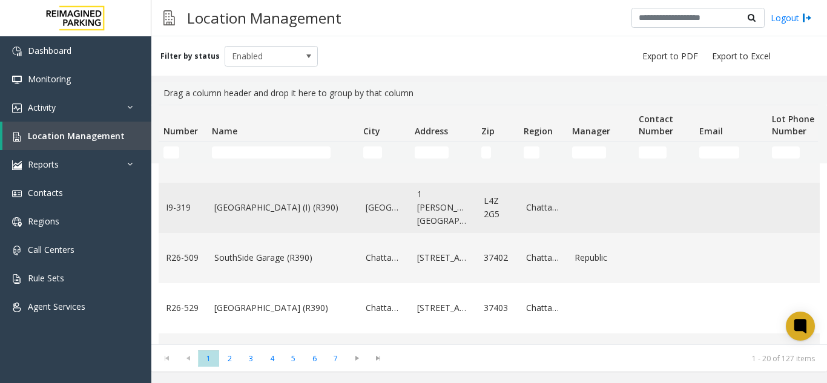
scroll to position [605, 0]
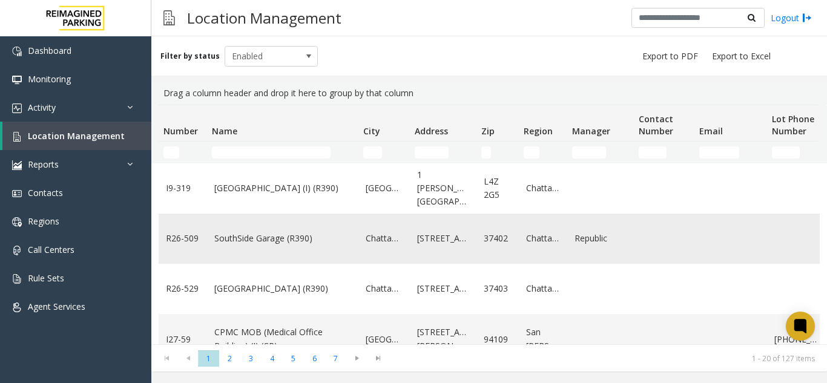
click at [303, 248] on td "SouthSide Garage (R390)" at bounding box center [282, 239] width 151 height 50
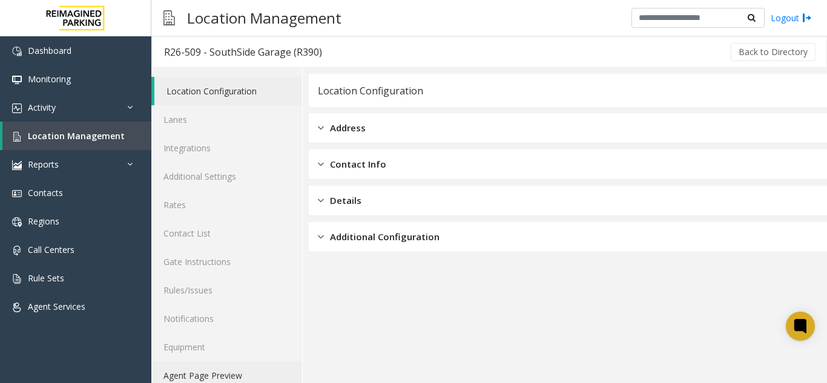
click at [238, 365] on link "Agent Page Preview" at bounding box center [226, 375] width 151 height 28
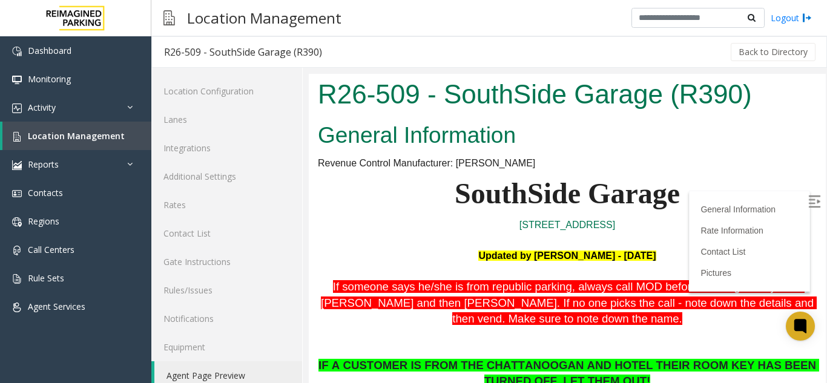
click at [808, 199] on img at bounding box center [814, 201] width 12 height 12
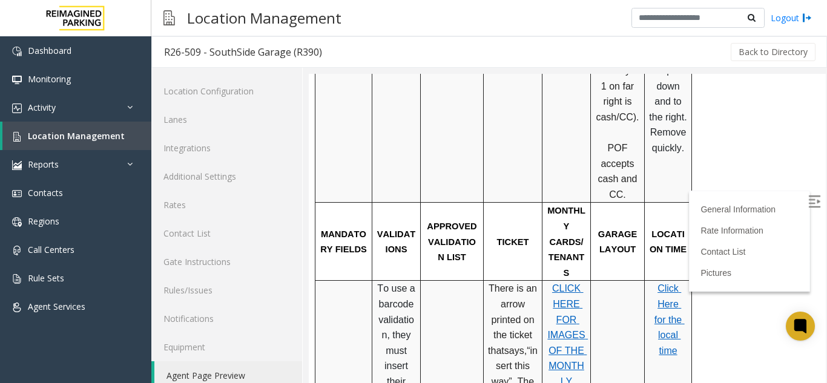
scroll to position [545, 0]
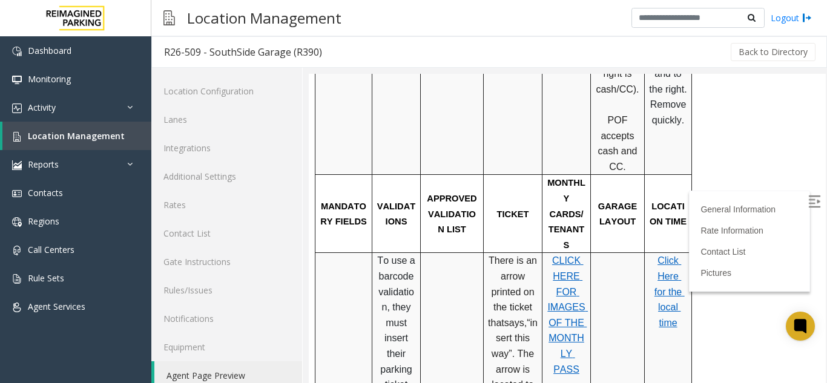
click at [678, 255] on span "Click Here for the local time" at bounding box center [669, 291] width 30 height 72
click at [98, 142] on link "Location Management" at bounding box center [76, 136] width 149 height 28
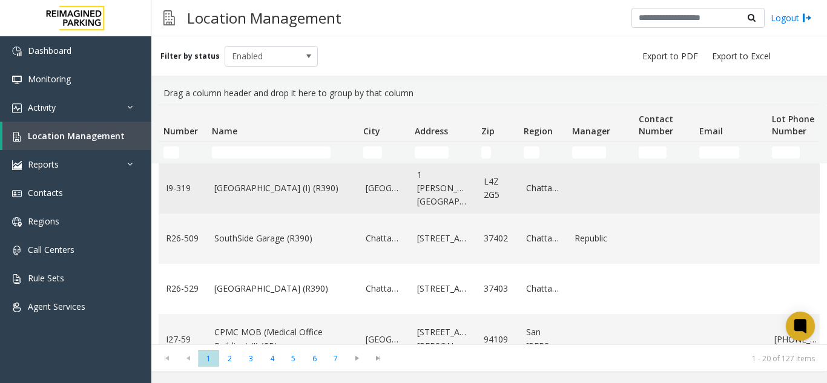
scroll to position [666, 0]
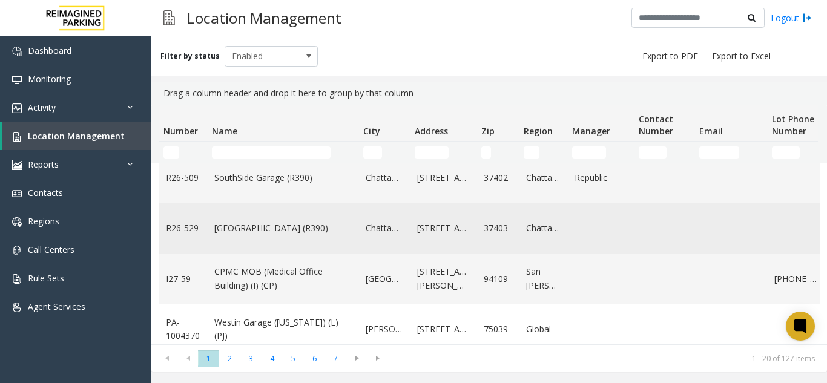
click at [272, 235] on link "[GEOGRAPHIC_DATA] (R390)" at bounding box center [282, 227] width 137 height 13
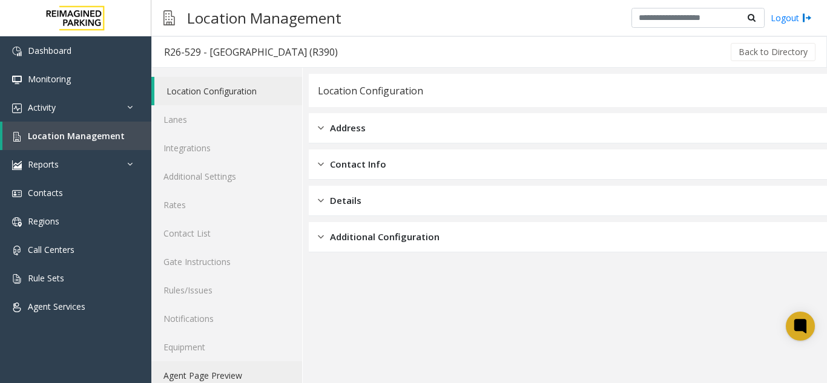
click at [224, 367] on link "Agent Page Preview" at bounding box center [226, 375] width 151 height 28
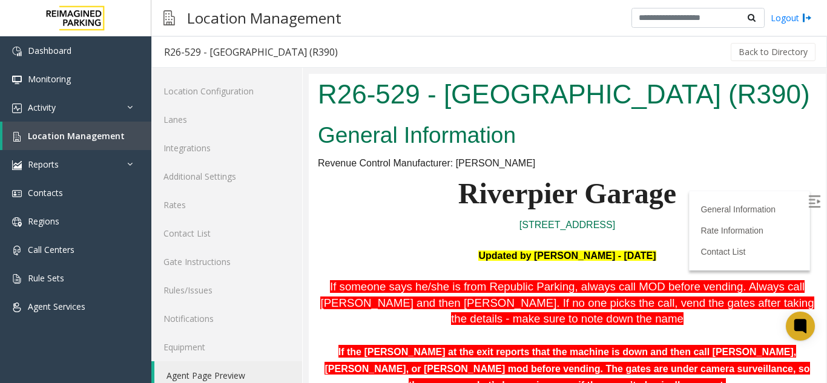
click at [808, 200] on img at bounding box center [814, 201] width 12 height 12
click at [68, 136] on span "Location Management" at bounding box center [76, 135] width 97 height 11
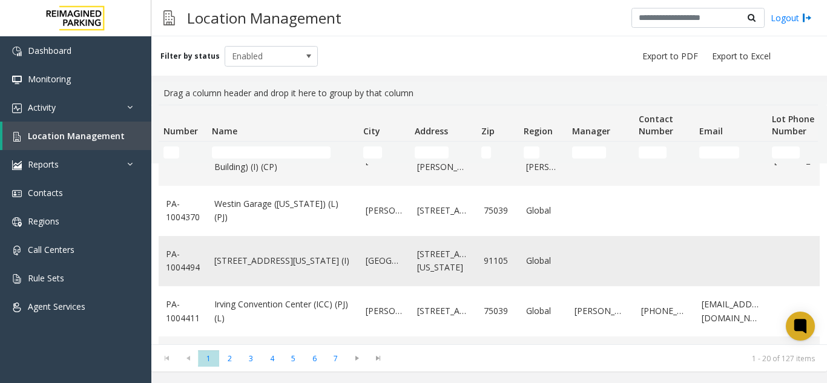
scroll to position [787, 0]
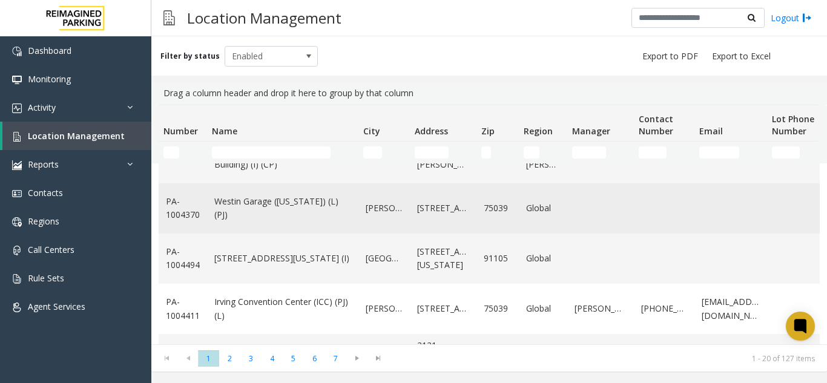
click at [305, 215] on td "Westin Garage ([US_STATE]) (L)(PJ)" at bounding box center [282, 208] width 151 height 50
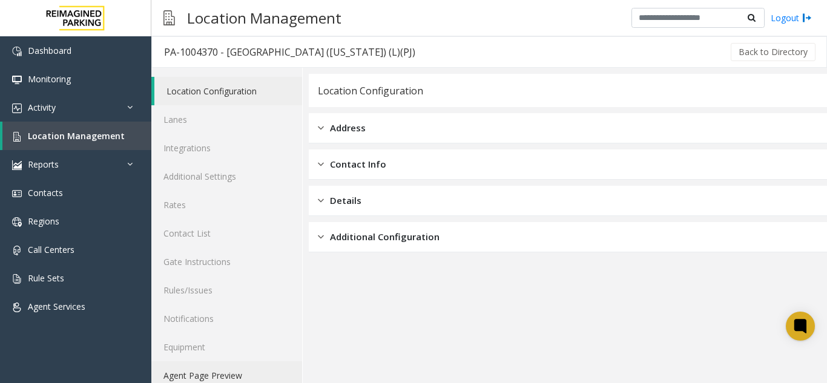
click at [240, 370] on link "Agent Page Preview" at bounding box center [226, 375] width 151 height 28
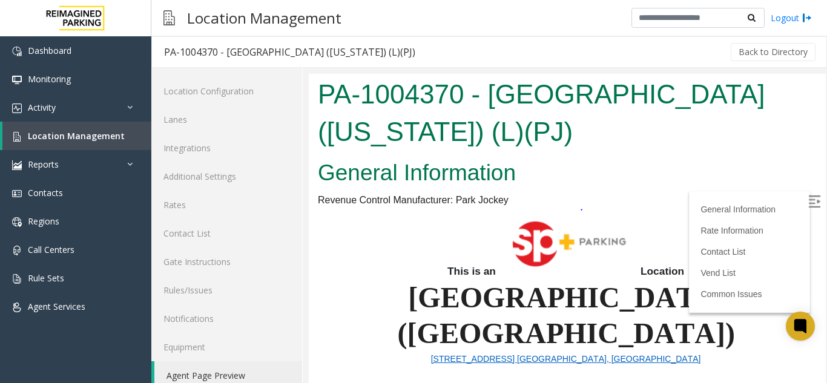
click at [808, 197] on img at bounding box center [814, 201] width 12 height 12
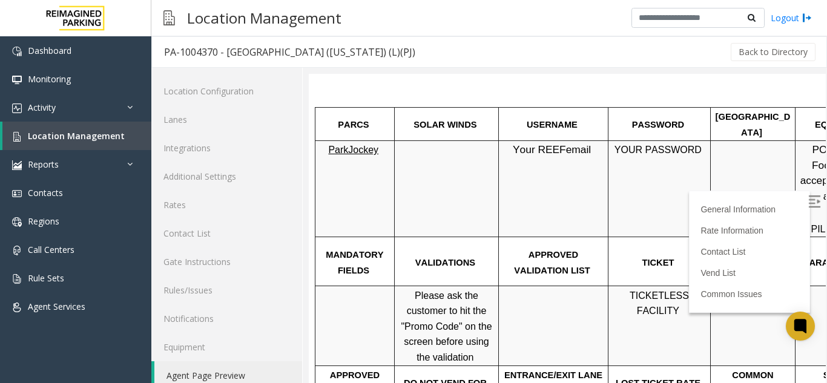
scroll to position [678, 0]
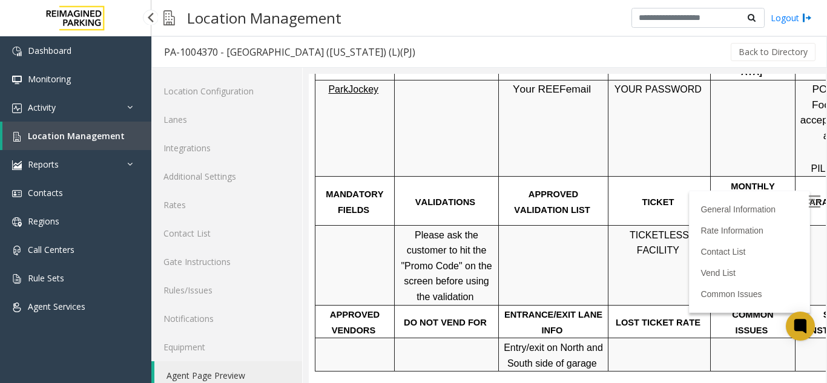
click at [81, 133] on span "Location Management" at bounding box center [76, 135] width 97 height 11
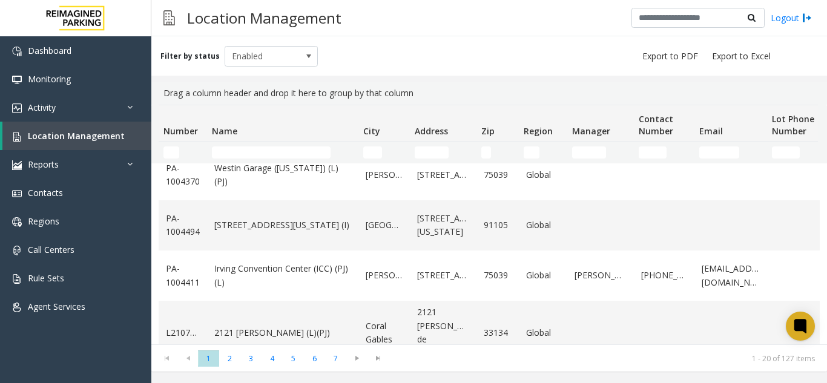
scroll to position [836, 0]
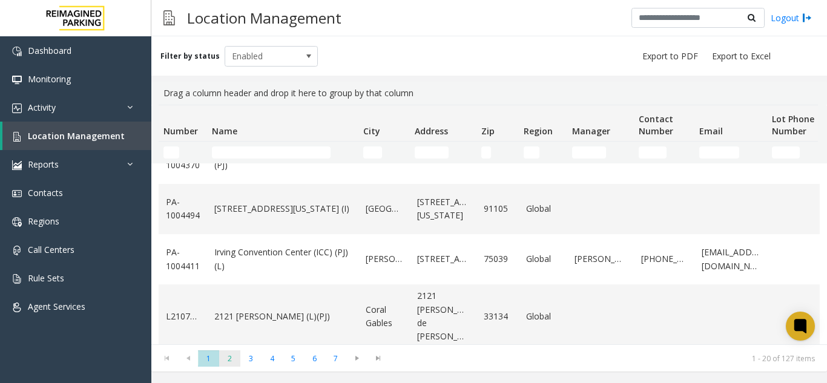
click at [231, 359] on span "2" at bounding box center [229, 358] width 21 height 16
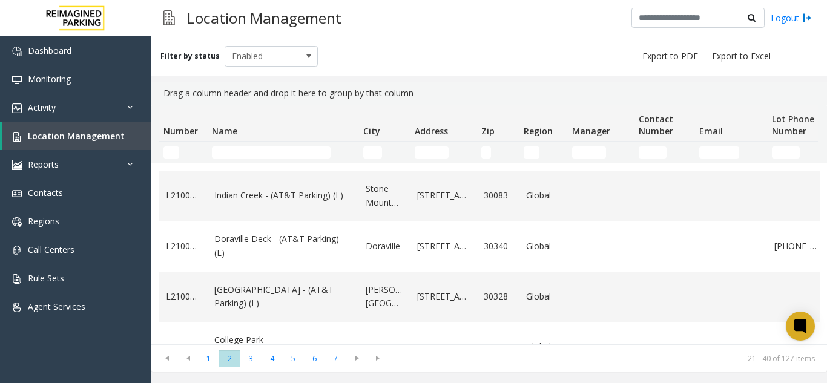
scroll to position [182, 0]
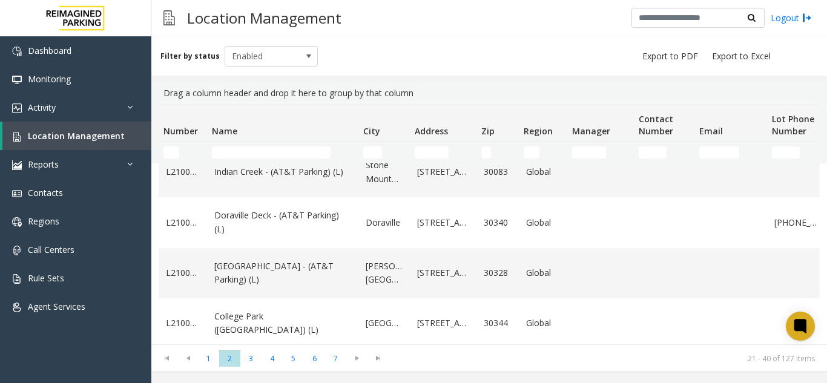
click at [303, 243] on td "Doraville Deck - (AT&T Parking) (L)" at bounding box center [282, 222] width 151 height 50
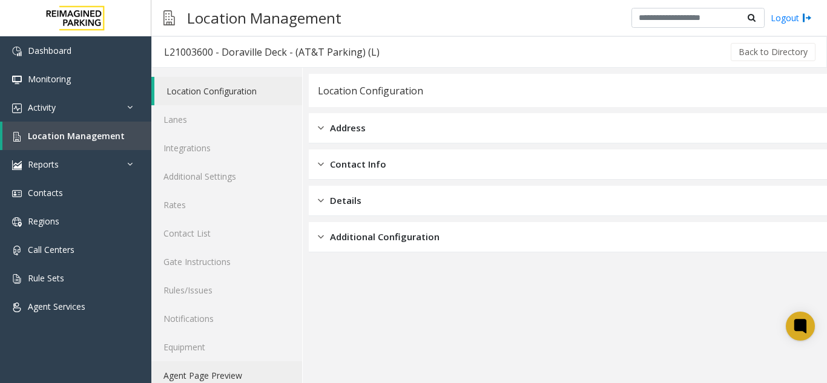
click at [267, 366] on link "Agent Page Preview" at bounding box center [226, 375] width 151 height 28
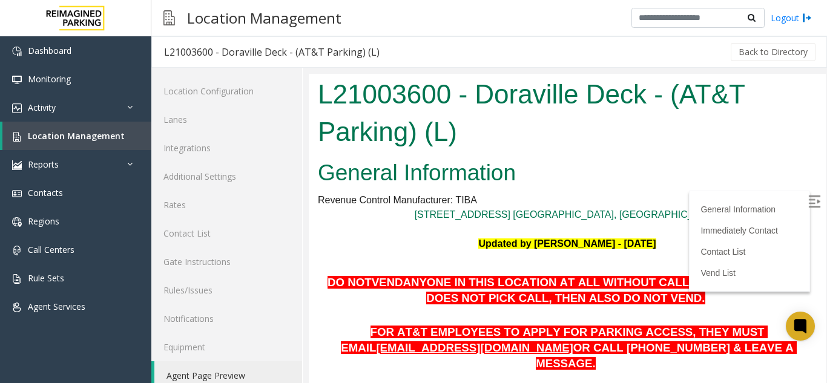
click at [806, 207] on label at bounding box center [815, 203] width 18 height 18
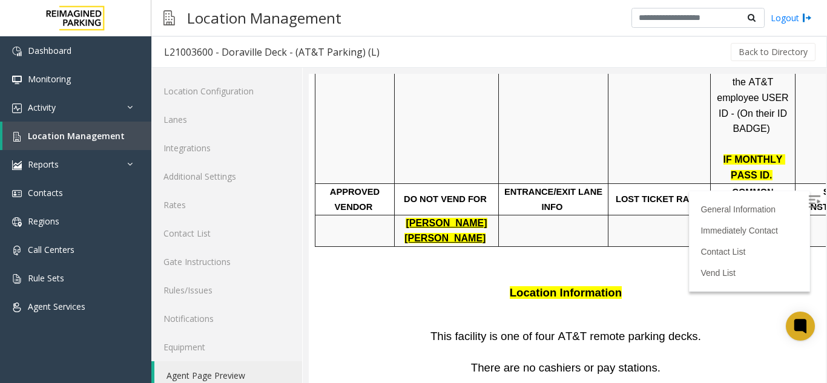
scroll to position [545, 0]
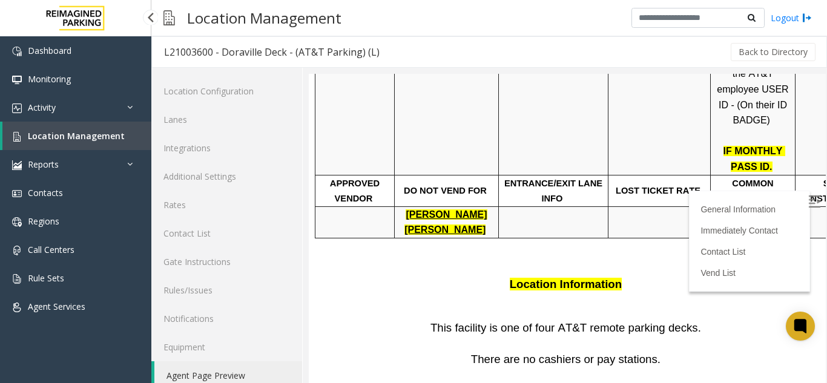
click at [107, 134] on span "Location Management" at bounding box center [76, 135] width 97 height 11
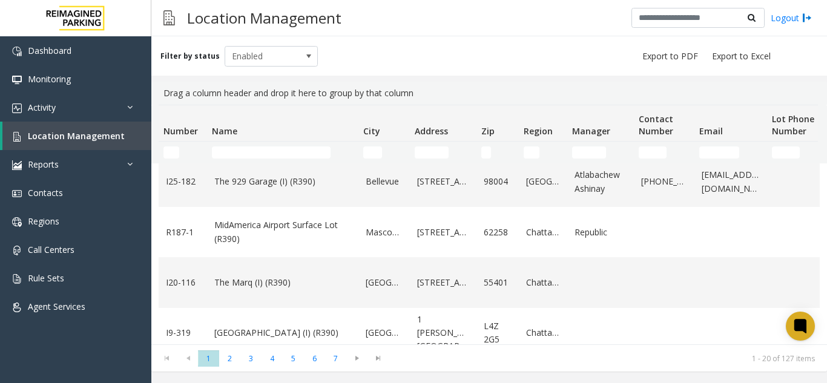
scroll to position [484, 0]
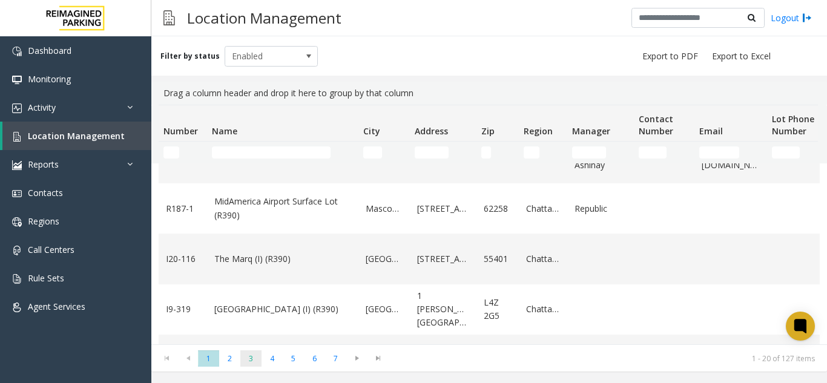
click at [241, 358] on span "3" at bounding box center [250, 358] width 21 height 16
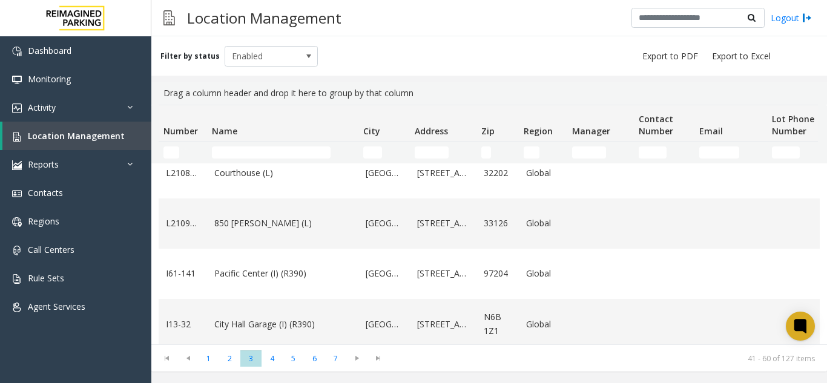
scroll to position [545, 0]
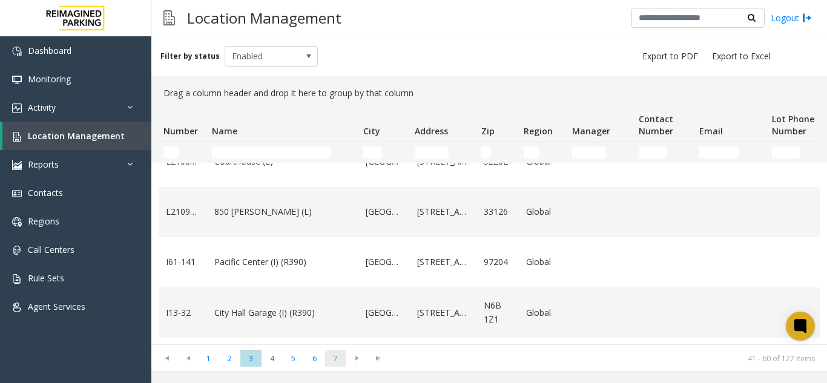
click at [325, 355] on span "7" at bounding box center [335, 358] width 21 height 16
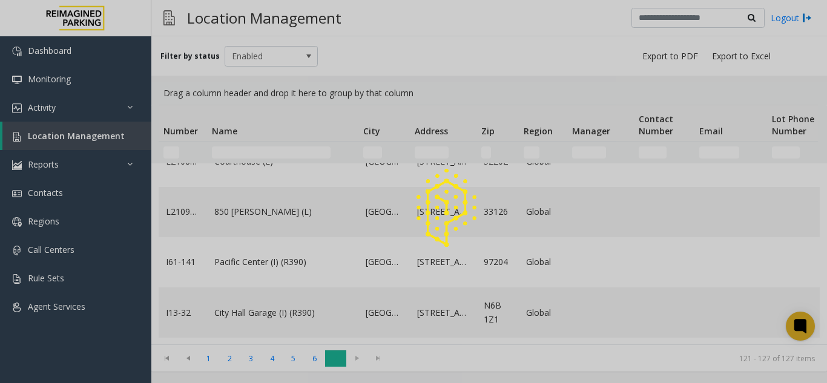
scroll to position [0, 0]
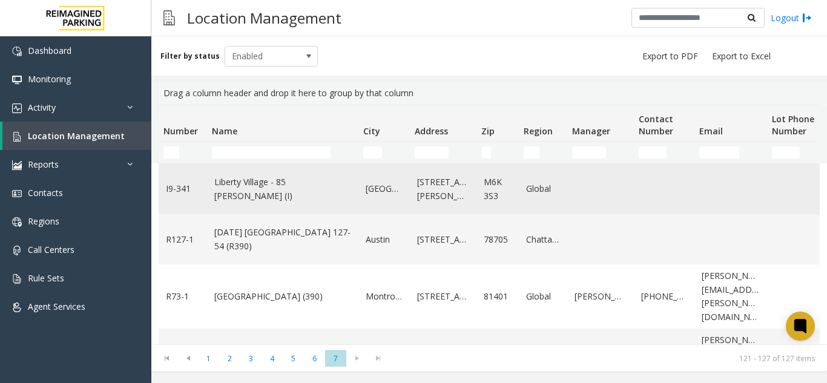
click at [302, 180] on td "Liberty Village - 85 [PERSON_NAME] (I)" at bounding box center [282, 189] width 151 height 50
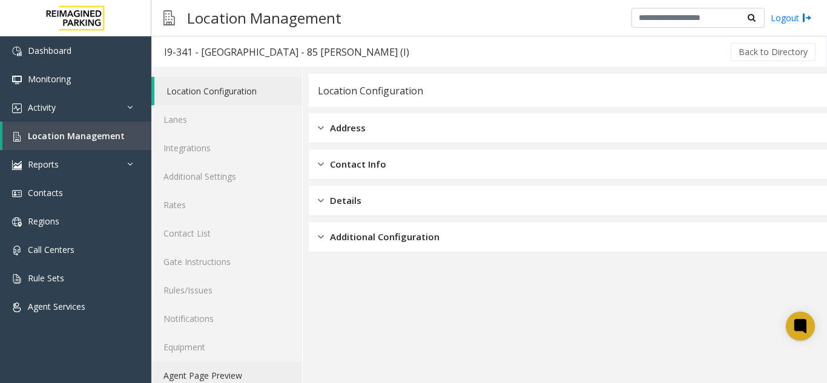
click at [231, 364] on link "Agent Page Preview" at bounding box center [226, 375] width 151 height 28
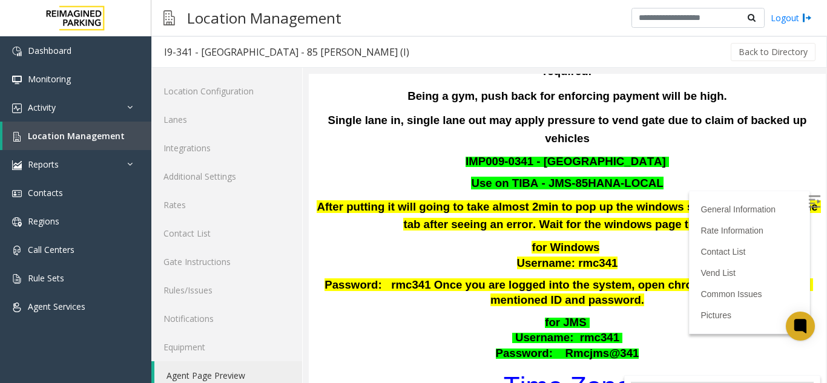
scroll to position [182, 0]
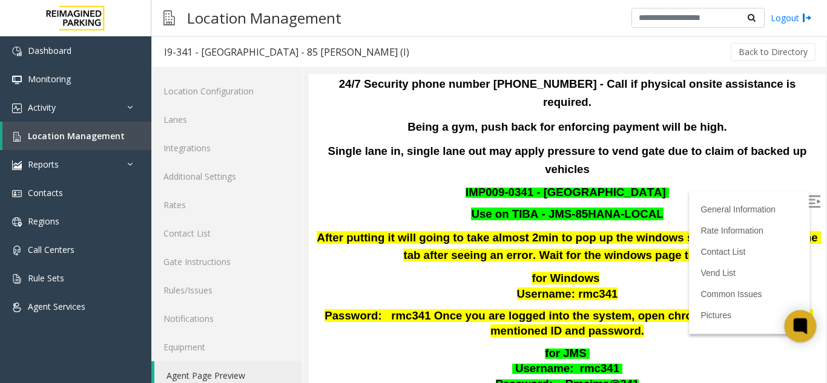
click at [804, 322] on icon at bounding box center [799, 325] width 9 height 9
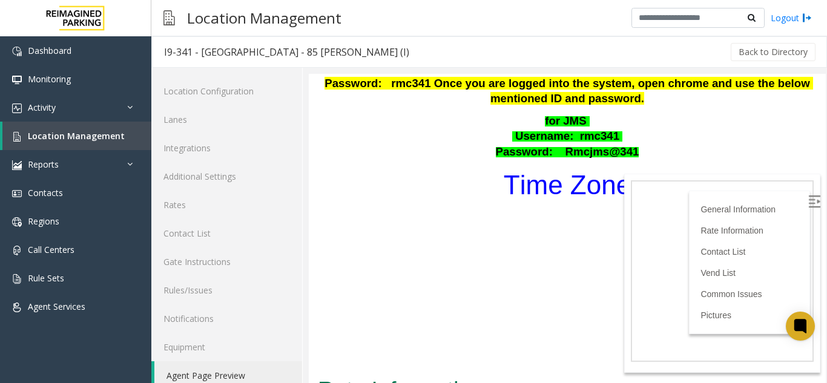
scroll to position [484, 0]
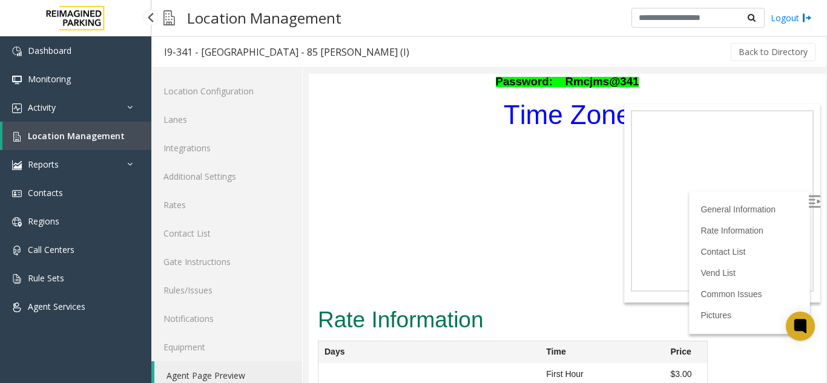
click at [67, 131] on span "Location Management" at bounding box center [76, 135] width 97 height 11
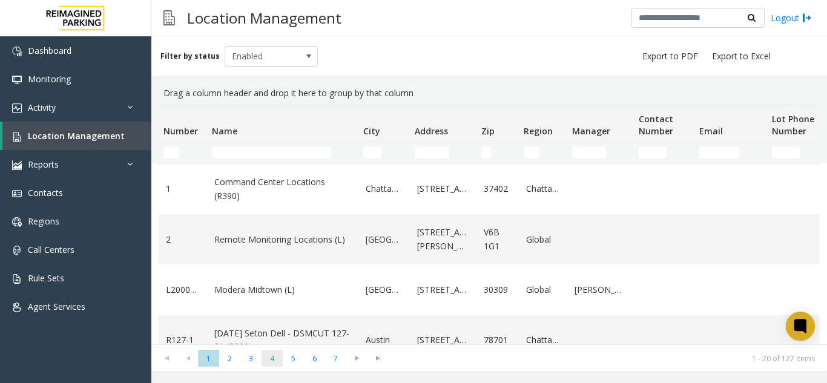
click at [263, 358] on span "4" at bounding box center [271, 358] width 21 height 16
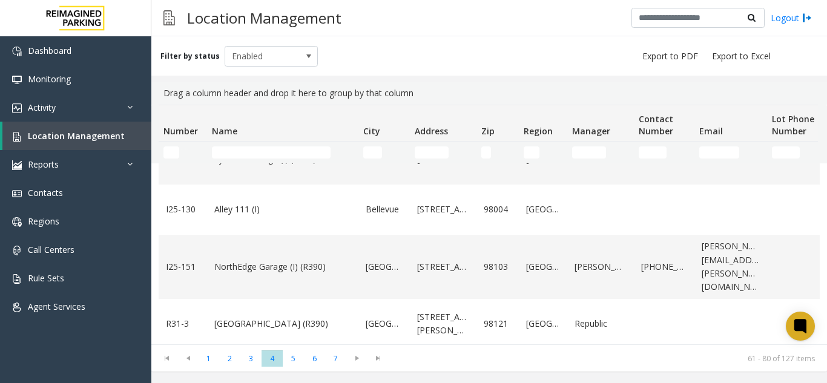
scroll to position [182, 0]
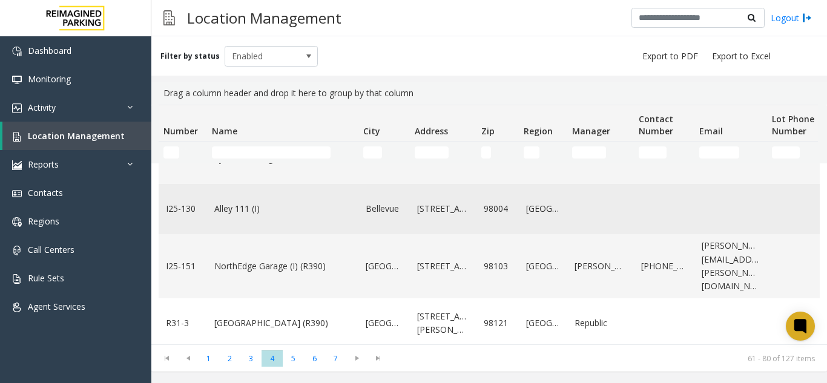
click at [278, 234] on td "Alley 111 (I)" at bounding box center [282, 209] width 151 height 50
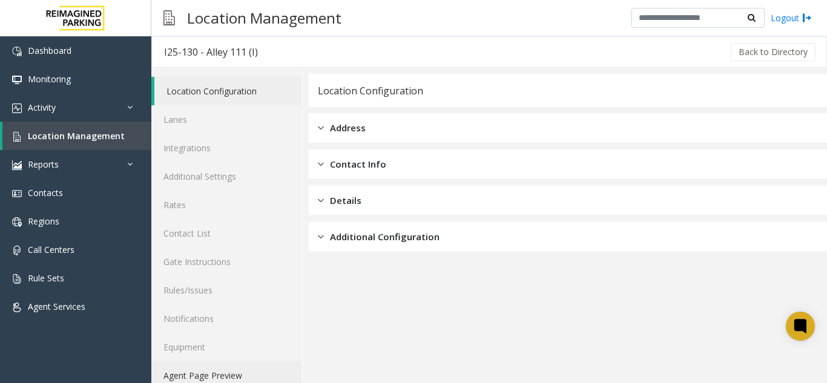
click at [238, 376] on link "Agent Page Preview" at bounding box center [226, 375] width 151 height 28
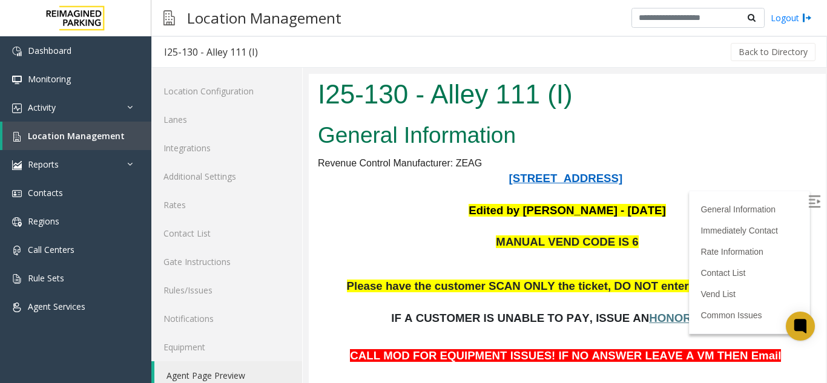
click at [808, 197] on img at bounding box center [814, 201] width 12 height 12
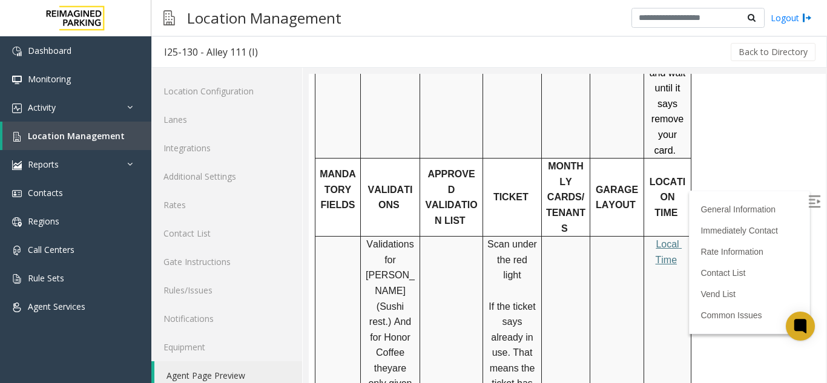
scroll to position [545, 0]
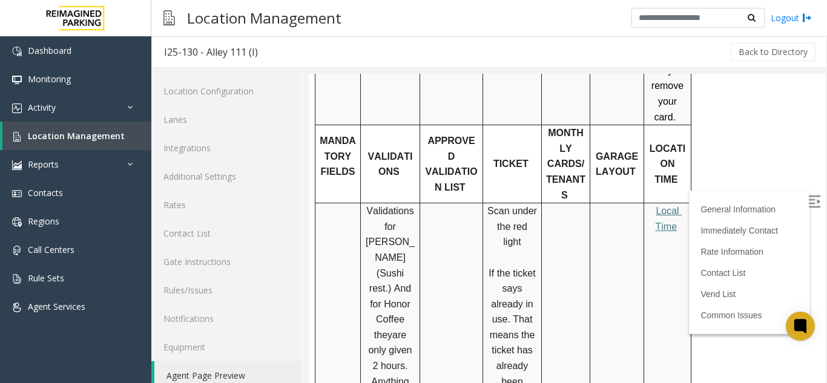
click at [671, 204] on p "Local Time" at bounding box center [667, 218] width 38 height 31
click at [667, 206] on span "Local Time" at bounding box center [668, 219] width 27 height 26
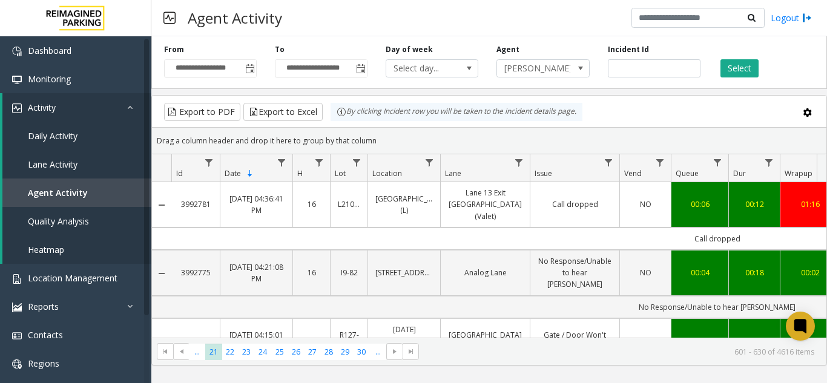
scroll to position [1271, 181]
